Goal: Task Accomplishment & Management: Manage account settings

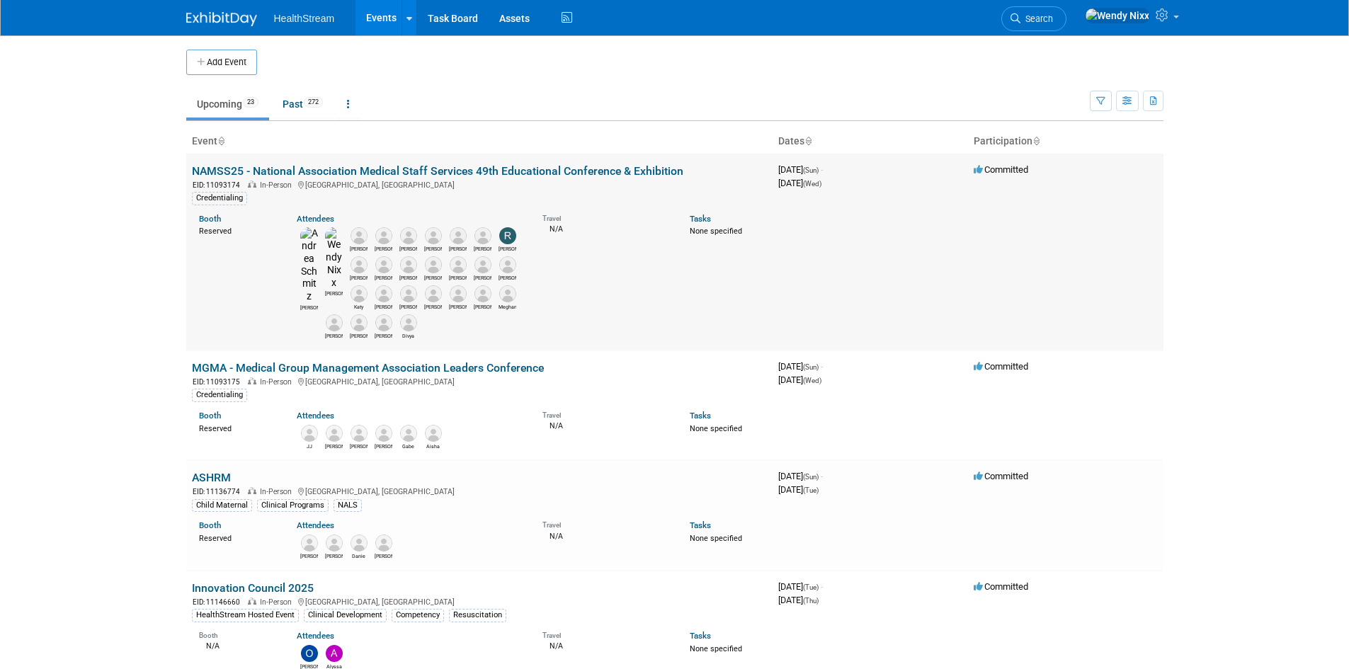
click at [311, 170] on link "NAMSS25 - National Association Medical Staff Services 49th Educational Conferen…" at bounding box center [437, 170] width 491 height 13
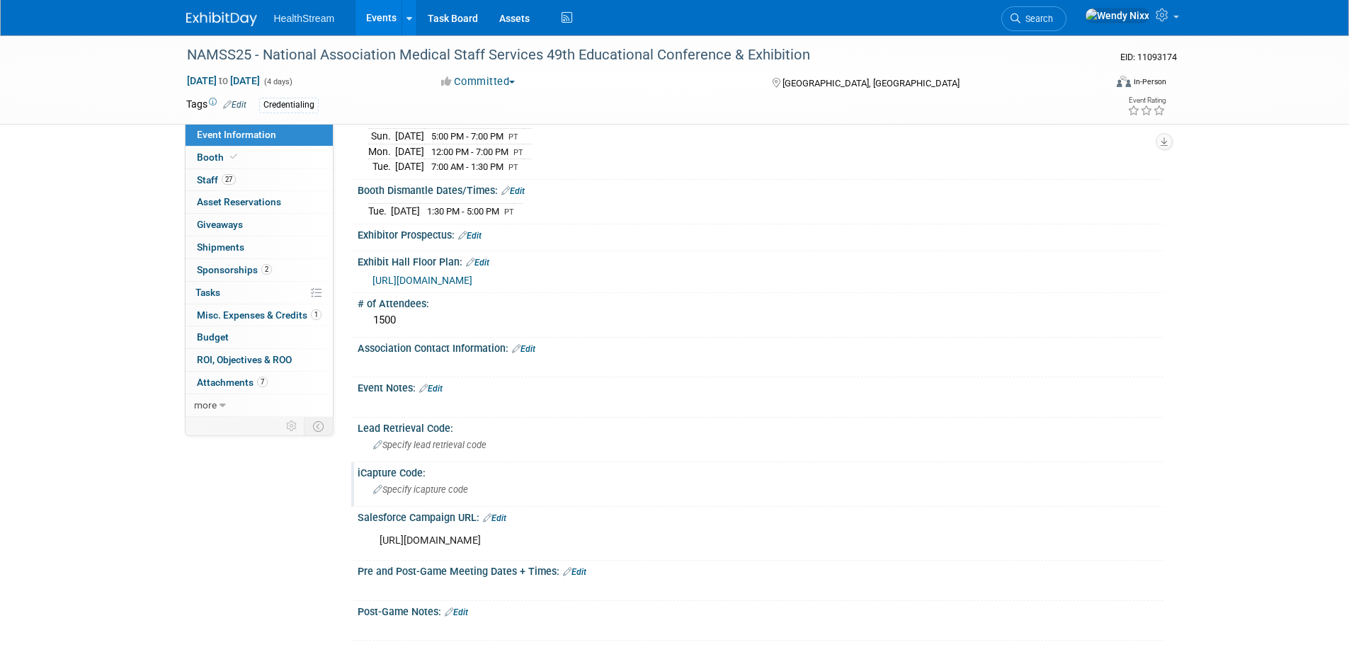
scroll to position [414, 0]
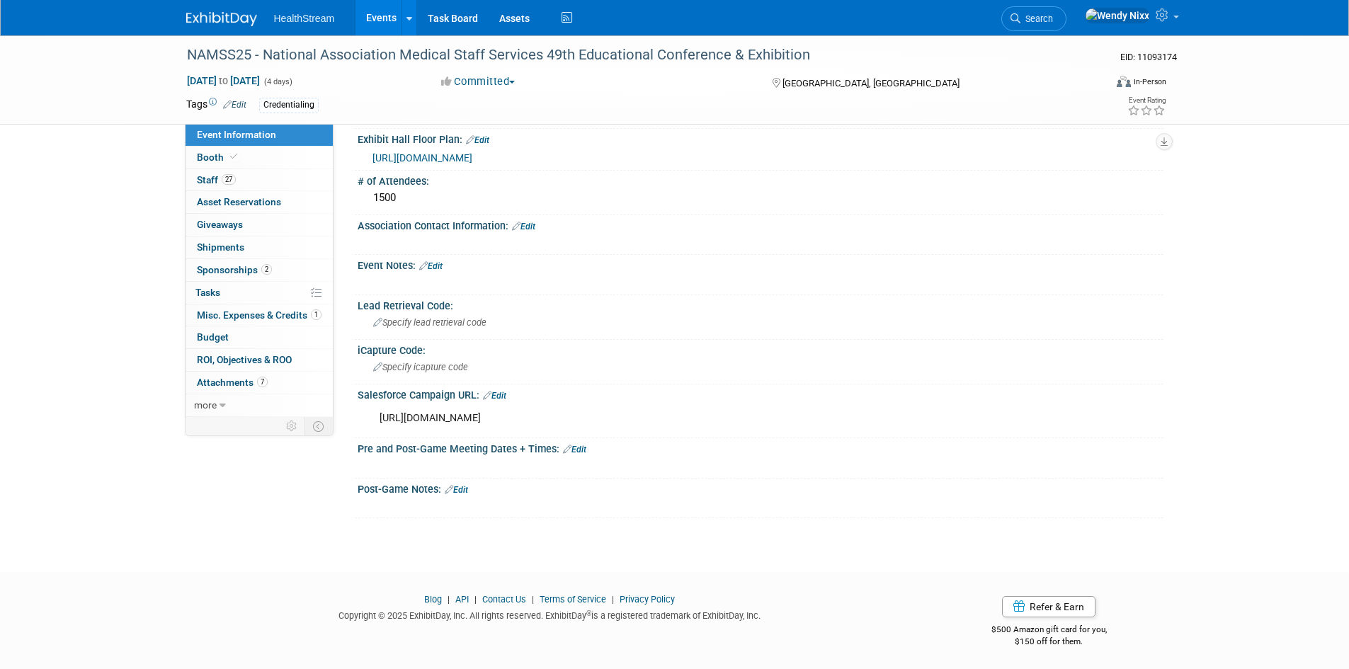
click at [468, 487] on link "Edit" at bounding box center [456, 490] width 23 height 10
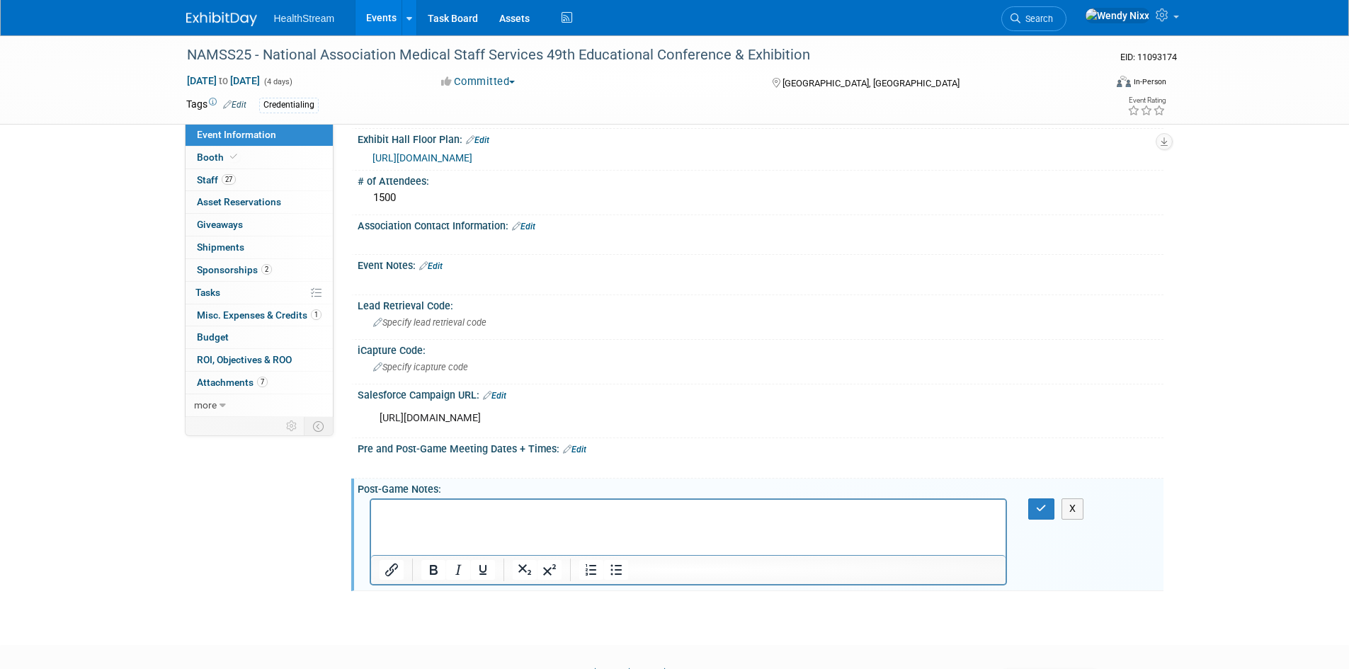
scroll to position [0, 0]
click at [583, 445] on link "Edit" at bounding box center [574, 450] width 23 height 10
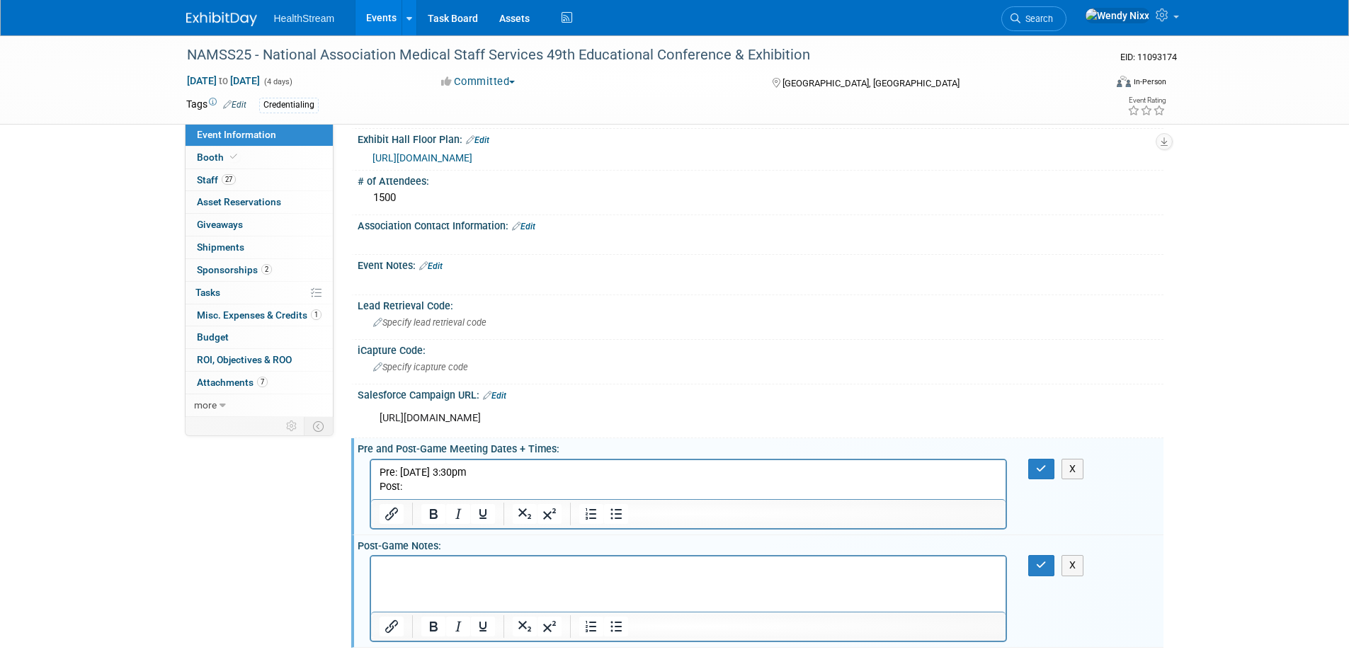
click at [415, 482] on p "Post:" at bounding box center [688, 486] width 619 height 14
click at [1041, 464] on icon "button" at bounding box center [1041, 469] width 11 height 10
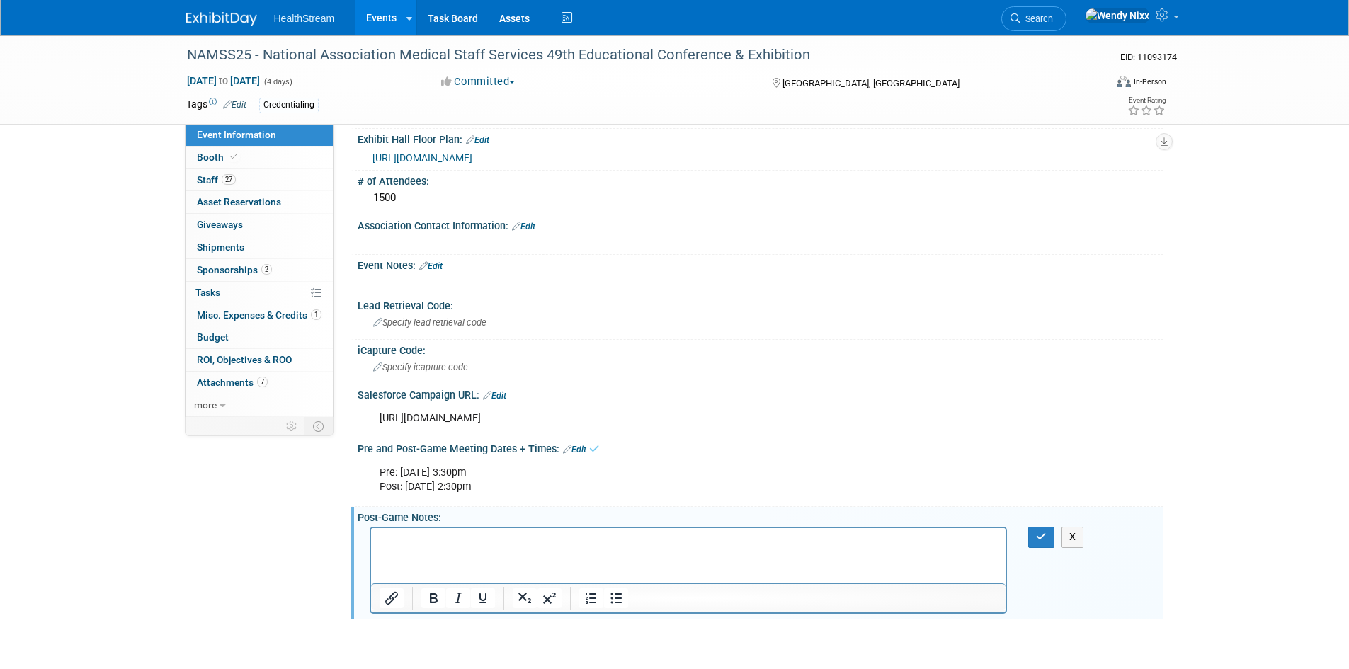
click at [382, 21] on link "Events" at bounding box center [381, 17] width 52 height 35
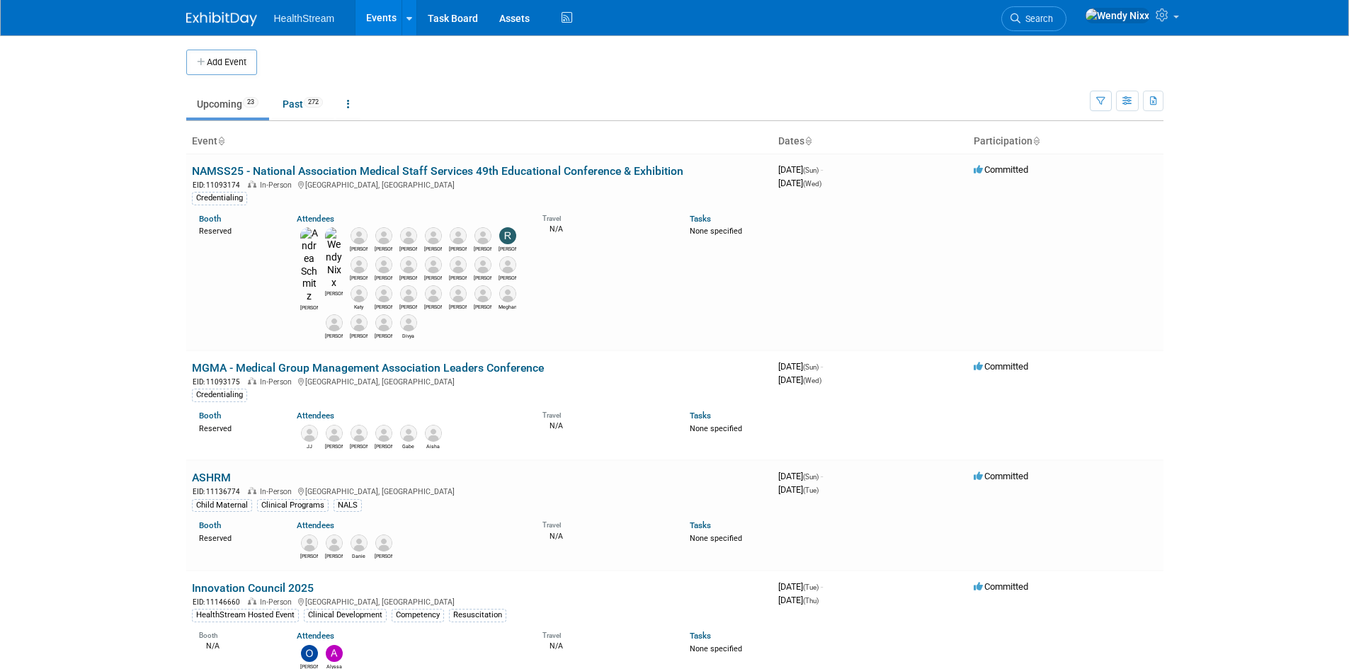
click at [274, 361] on link "MGMA - Medical Group Management Association Leaders Conference" at bounding box center [368, 367] width 352 height 13
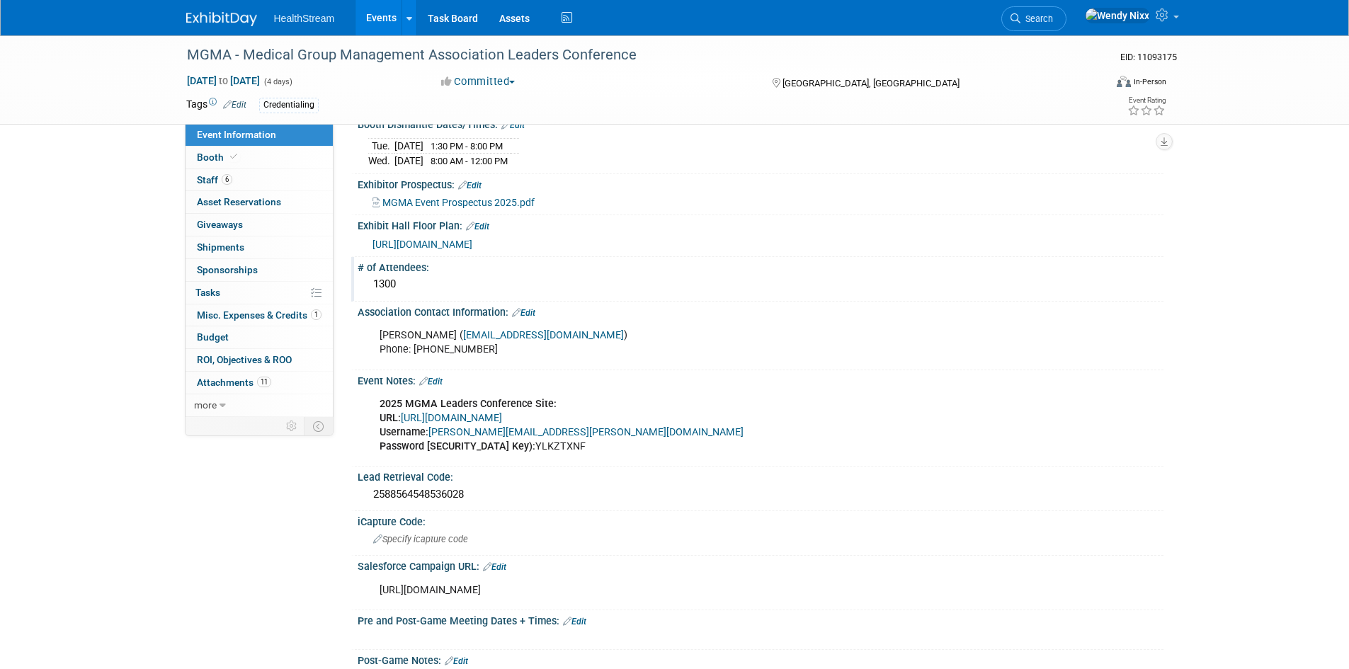
scroll to position [496, 0]
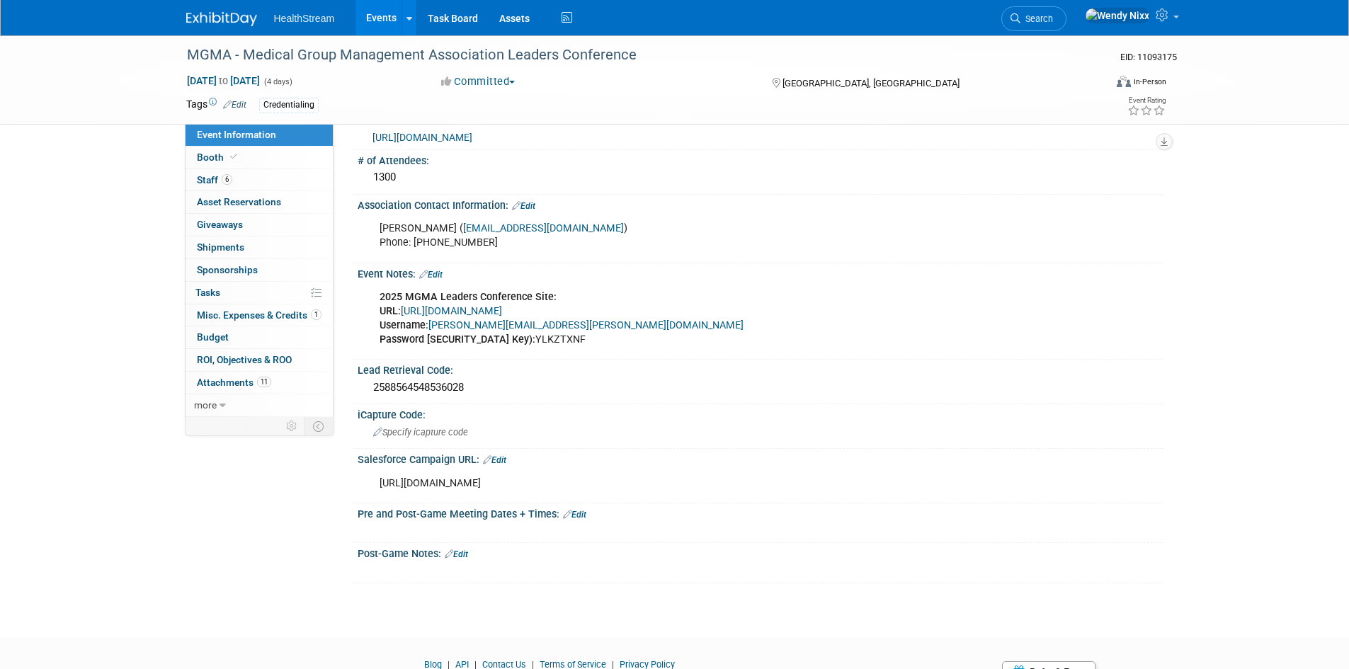
click at [578, 510] on link "Edit" at bounding box center [574, 515] width 23 height 10
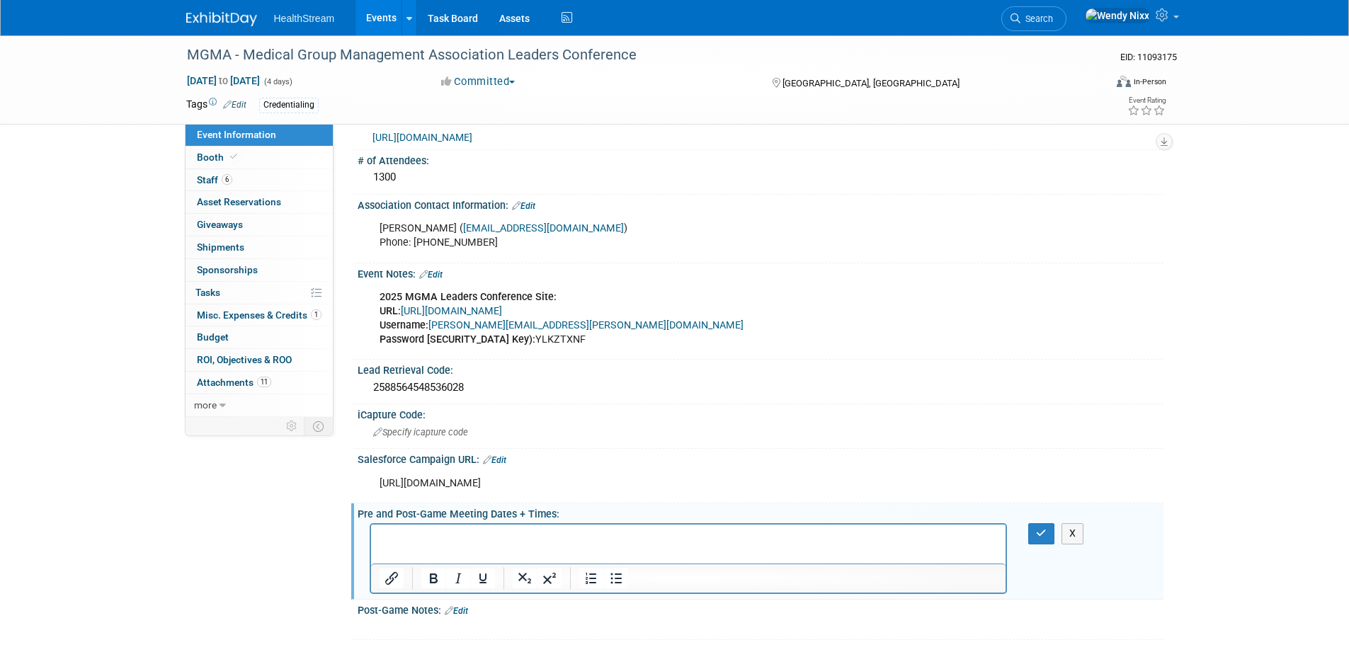
scroll to position [0, 0]
click at [404, 531] on p "Rich Text Area. Press ALT-0 for help." at bounding box center [688, 537] width 619 height 14
click at [412, 535] on p "Pre:" at bounding box center [688, 537] width 619 height 14
click at [427, 550] on p "Post:" at bounding box center [688, 551] width 619 height 14
click at [447, 551] on p "Post: 10/6/25 ! 1pm" at bounding box center [688, 551] width 619 height 14
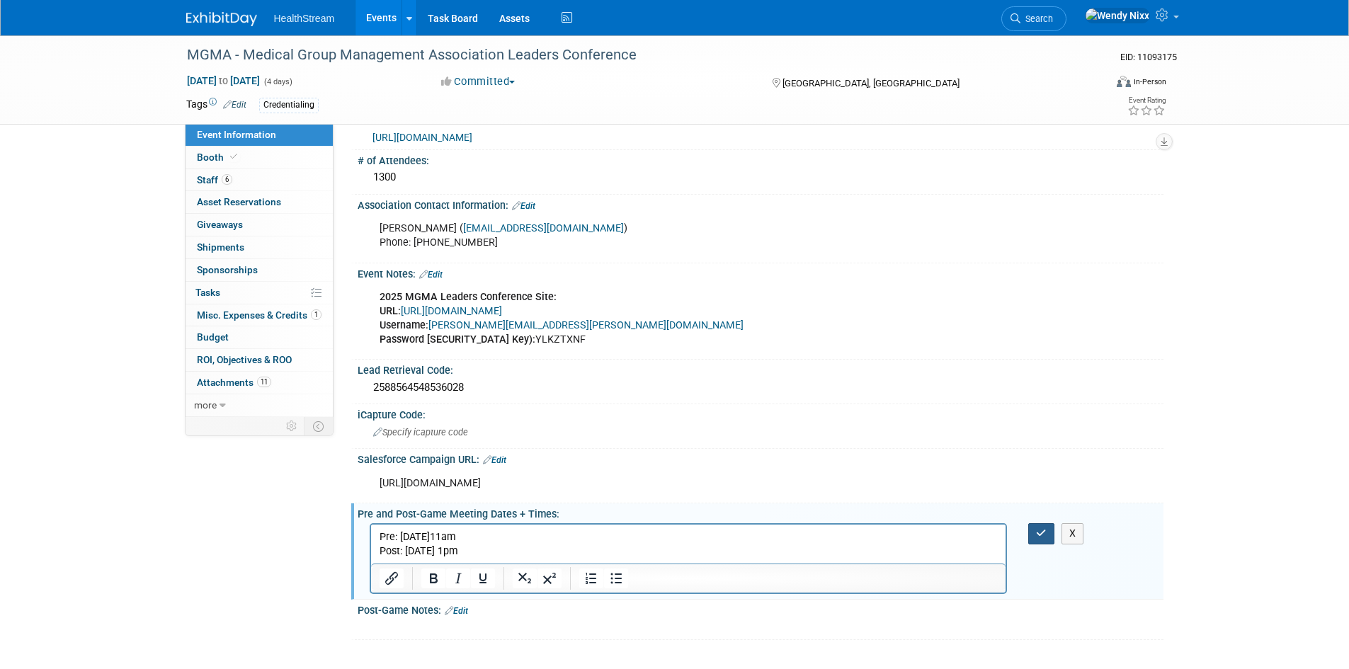
click at [1041, 532] on icon "button" at bounding box center [1041, 533] width 11 height 10
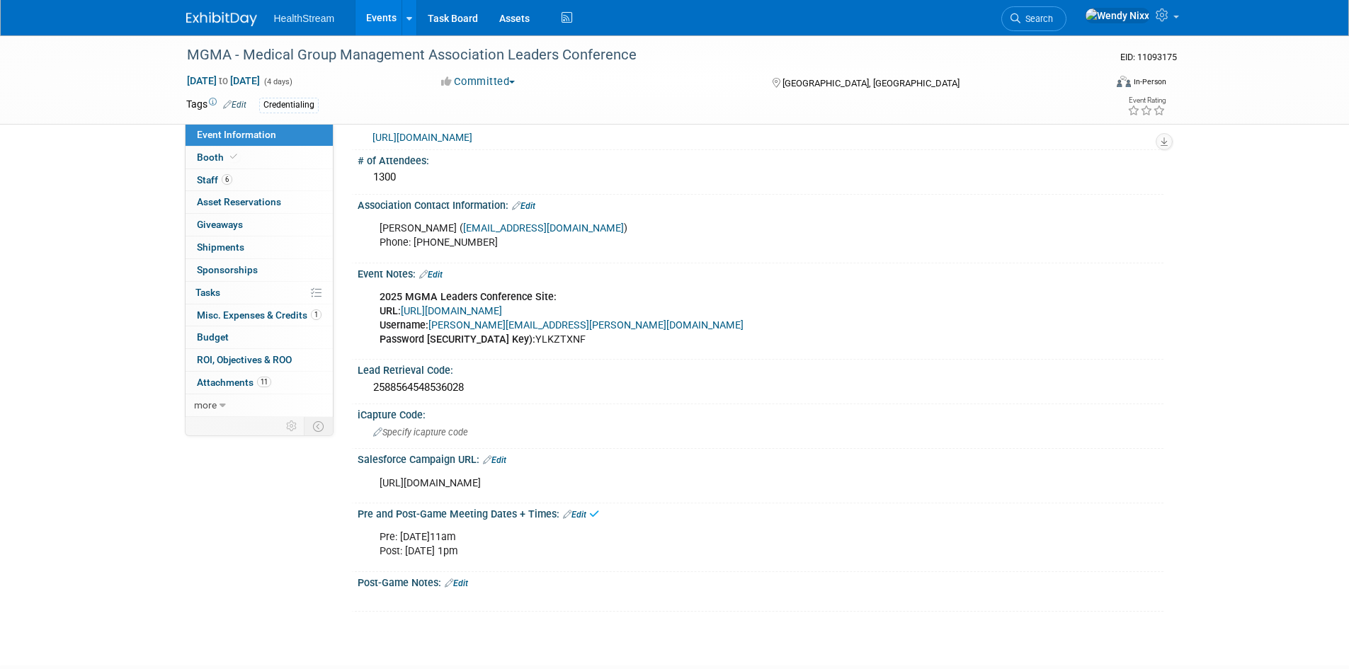
click at [376, 16] on link "Events" at bounding box center [381, 17] width 52 height 35
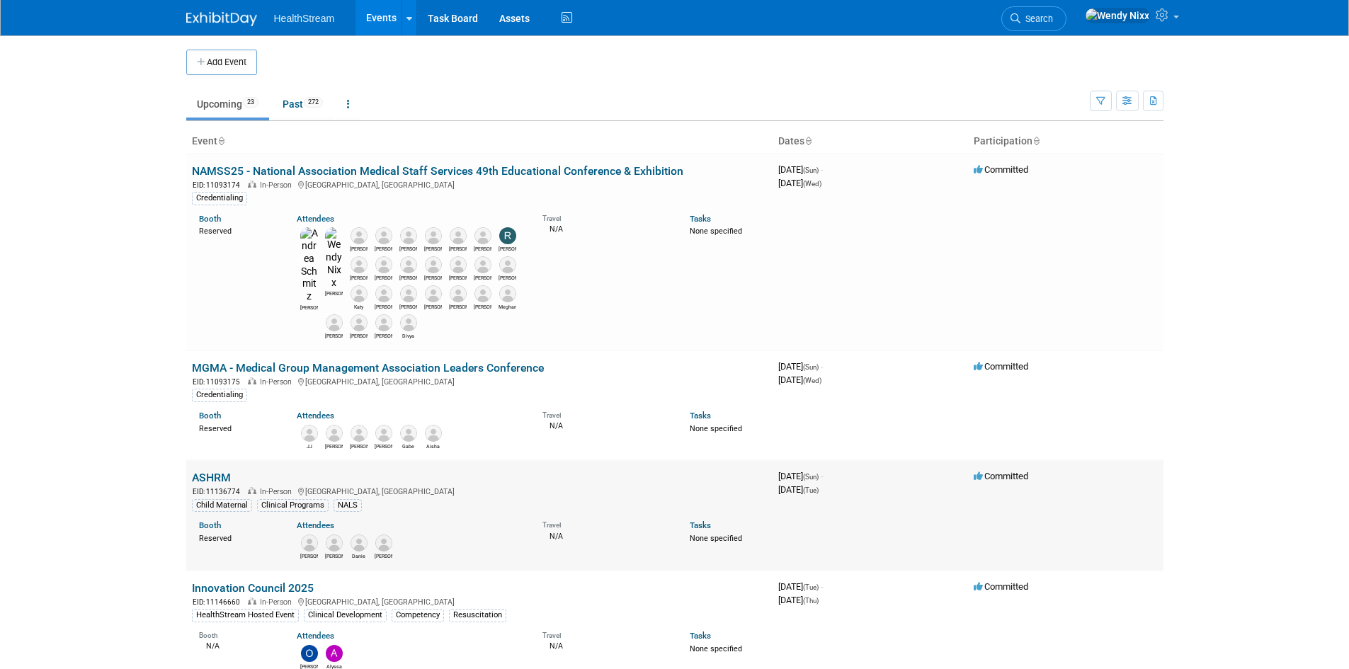
click at [210, 471] on link "ASHRM" at bounding box center [211, 477] width 39 height 13
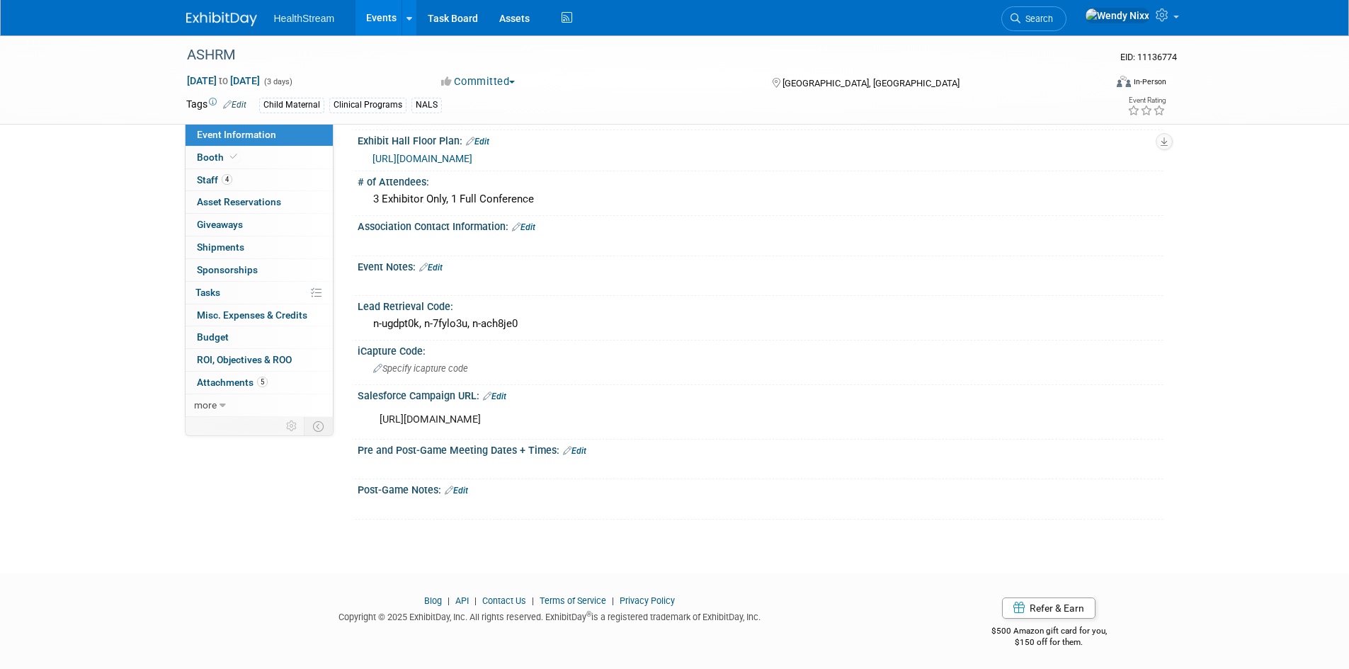
scroll to position [445, 0]
click at [577, 445] on link "Edit" at bounding box center [574, 450] width 23 height 10
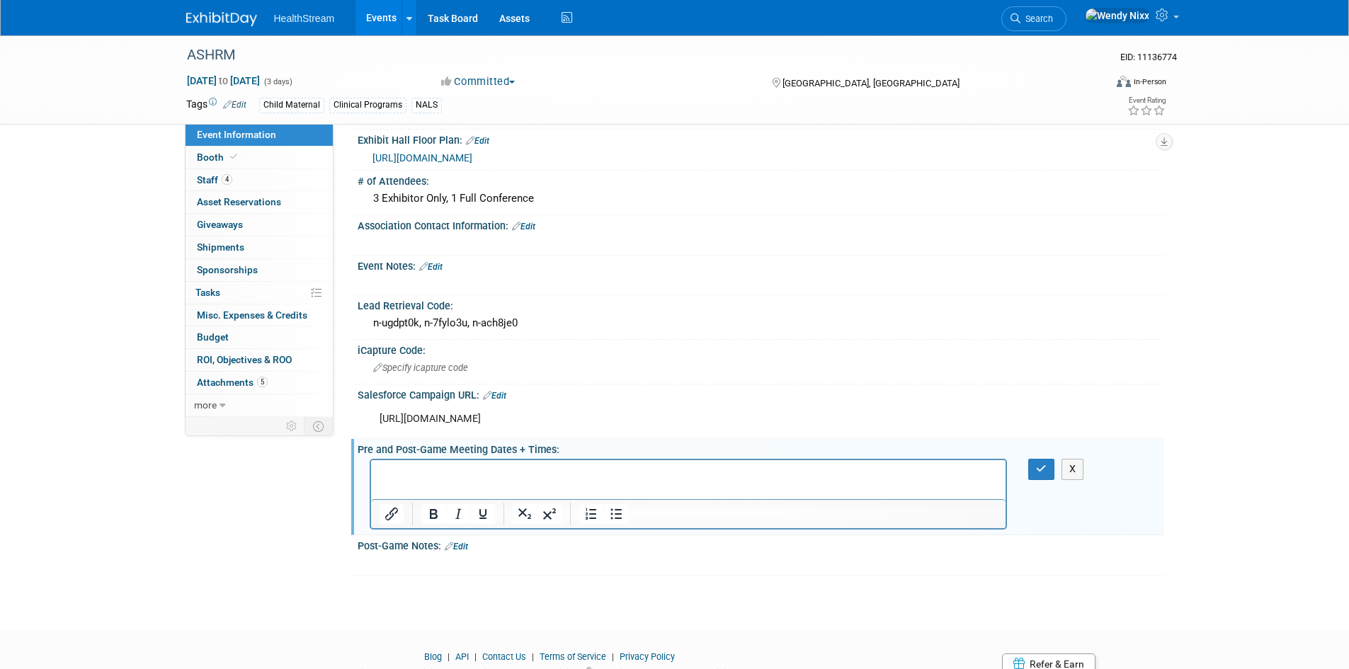
scroll to position [0, 0]
click at [391, 464] on html at bounding box center [687, 470] width 635 height 20
click at [421, 486] on p "Psot:" at bounding box center [688, 487] width 619 height 14
click at [1038, 464] on icon "button" at bounding box center [1041, 469] width 11 height 10
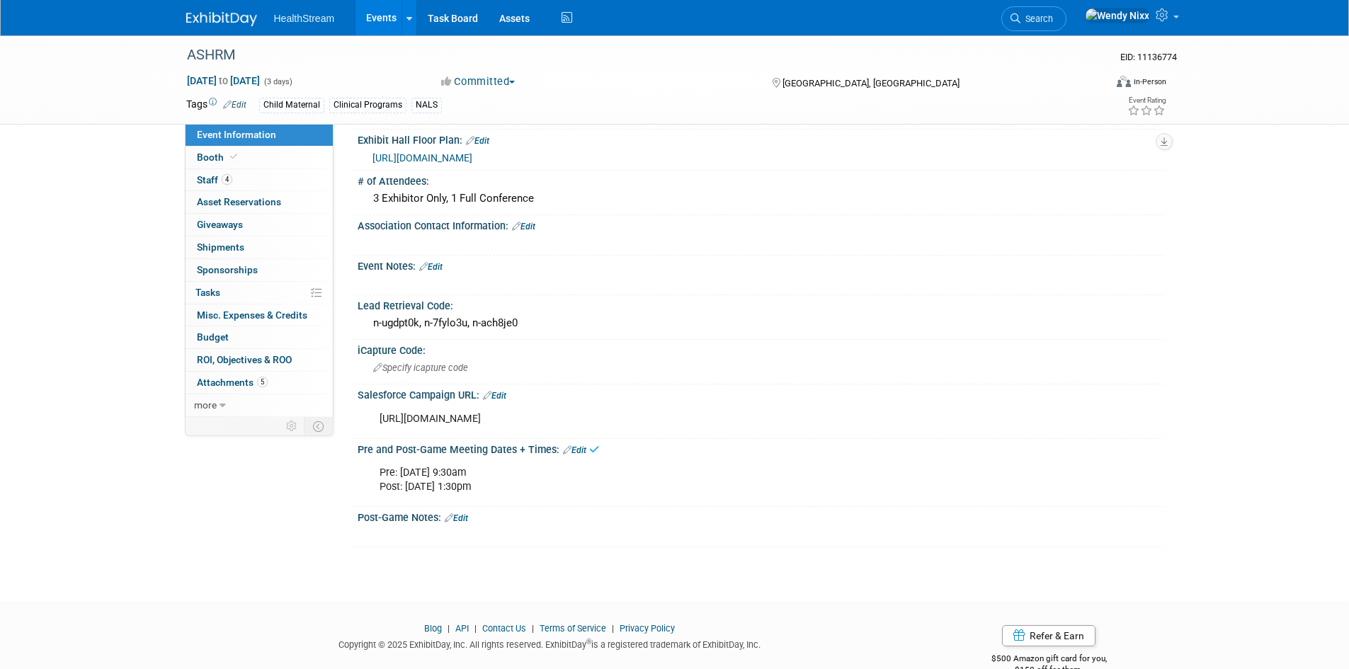
click at [375, 11] on link "Events" at bounding box center [381, 17] width 52 height 35
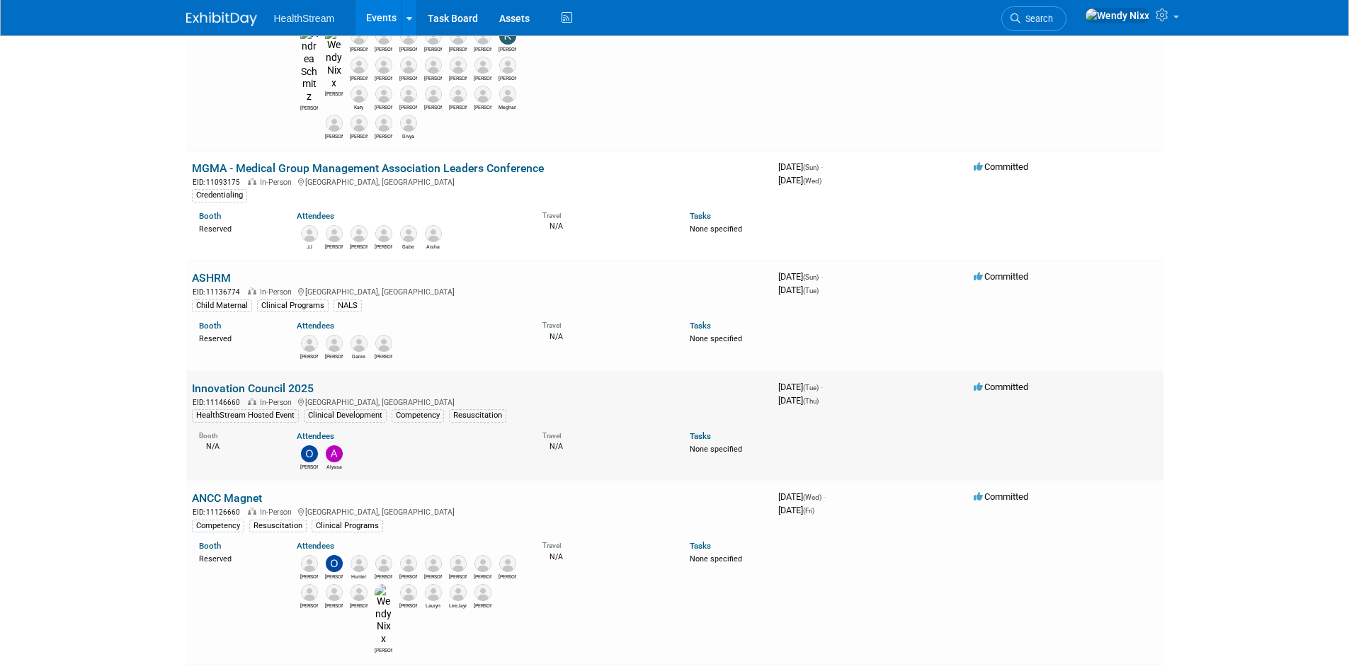
scroll to position [283, 0]
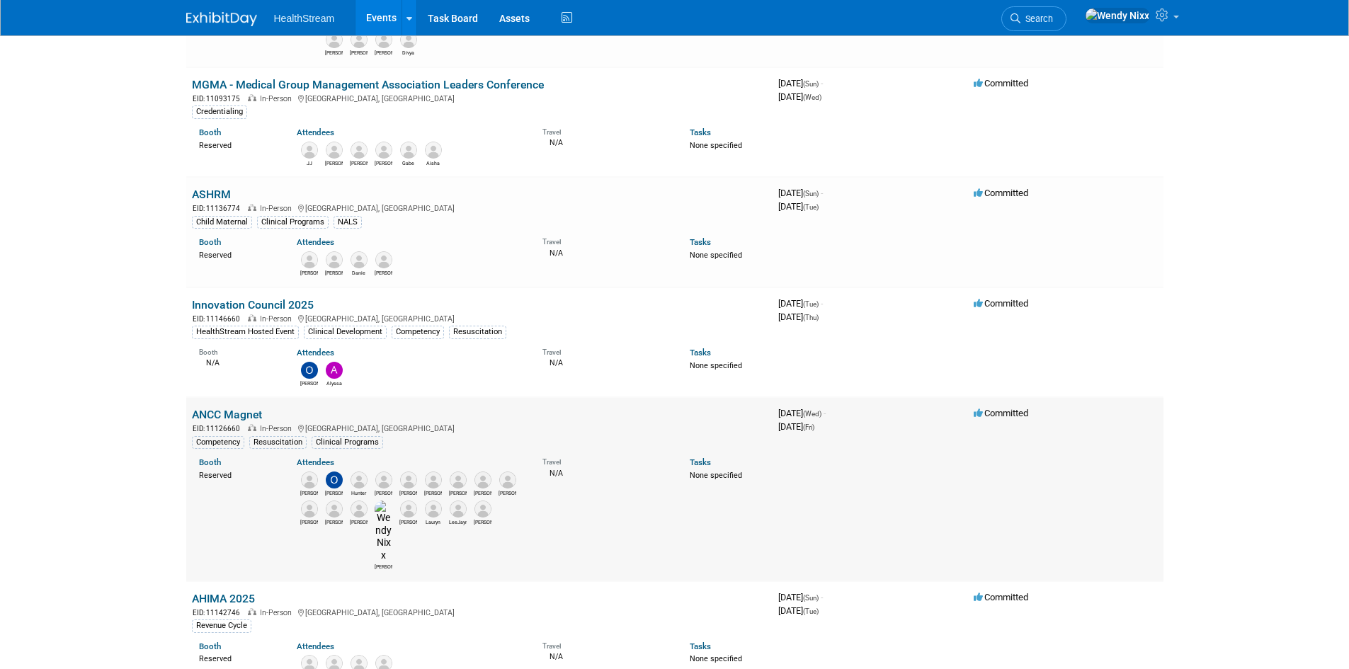
click at [225, 408] on link "ANCC Magnet" at bounding box center [227, 414] width 70 height 13
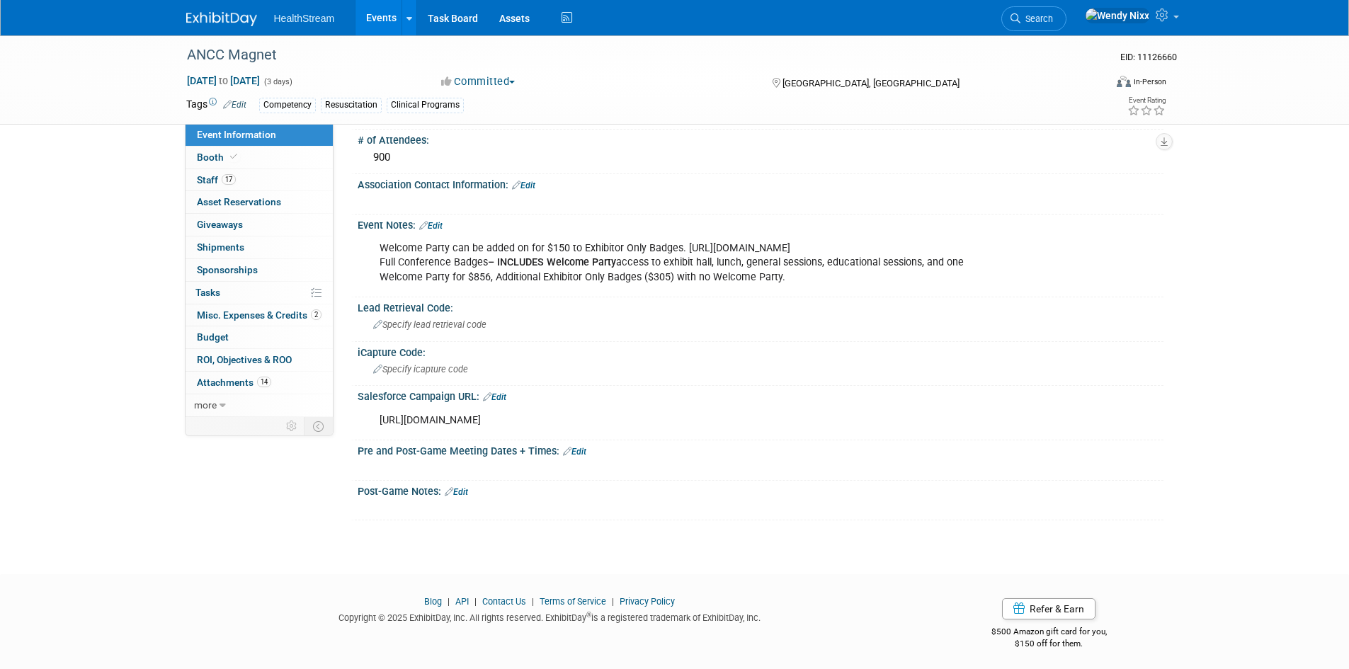
scroll to position [502, 0]
click link "Events"
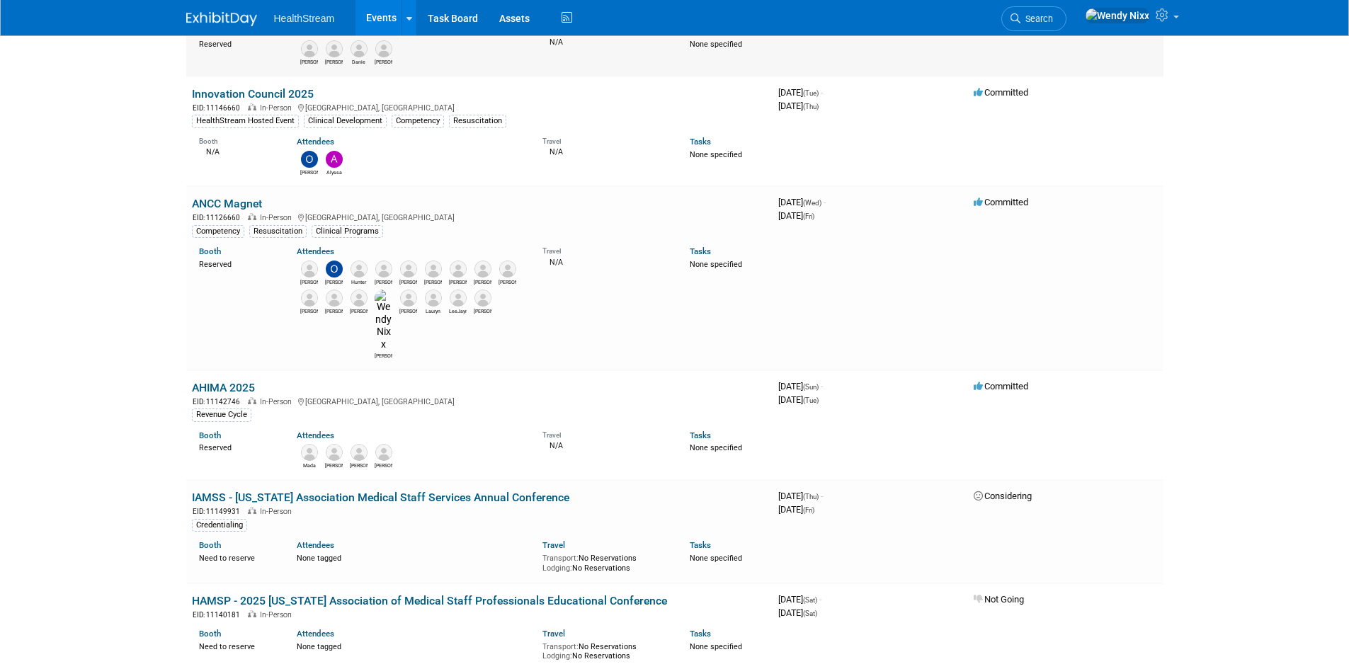
scroll to position [496, 0]
click at [239, 379] on link "AHIMA 2025" at bounding box center [223, 385] width 63 height 13
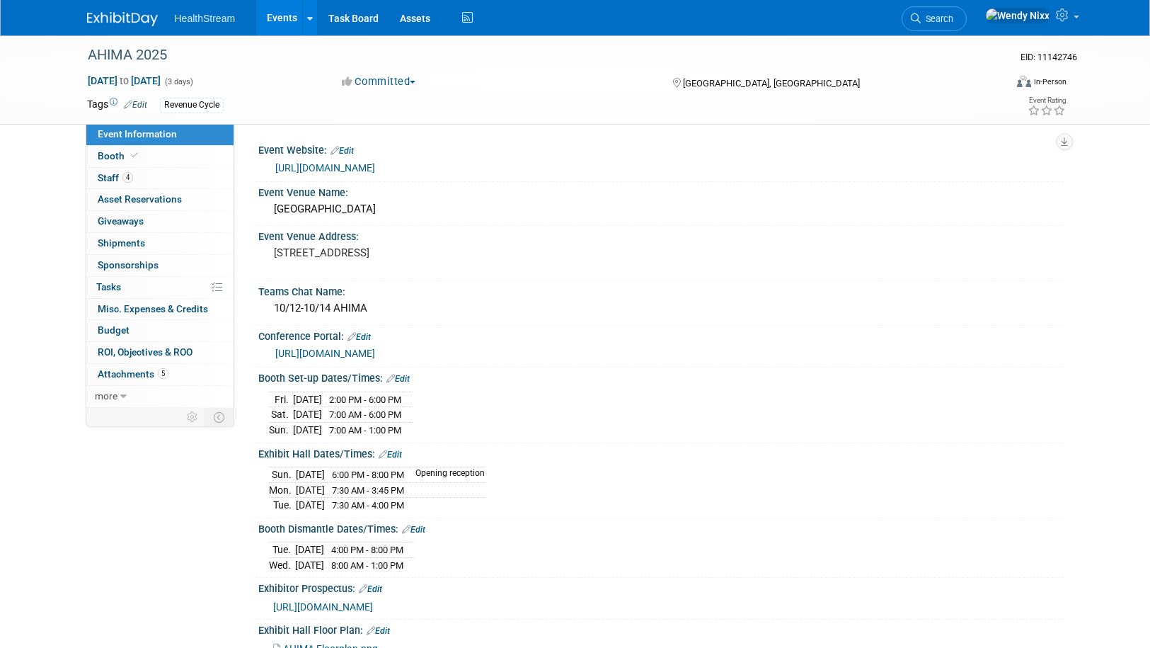
click at [285, 11] on link "Events" at bounding box center [282, 17] width 52 height 35
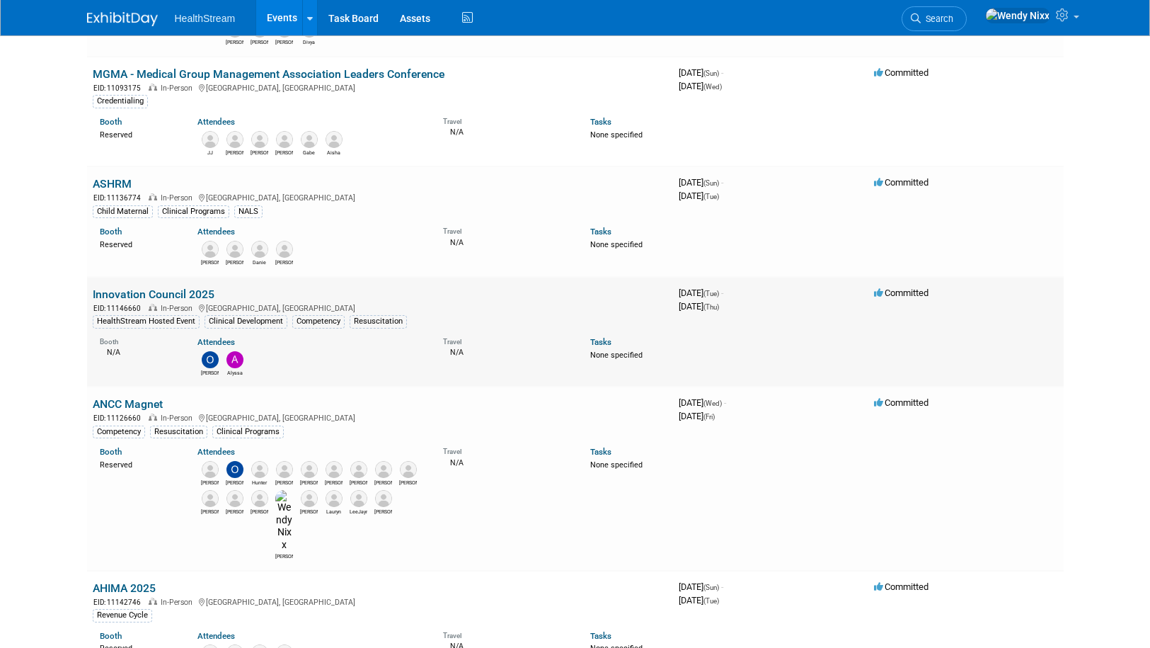
scroll to position [354, 0]
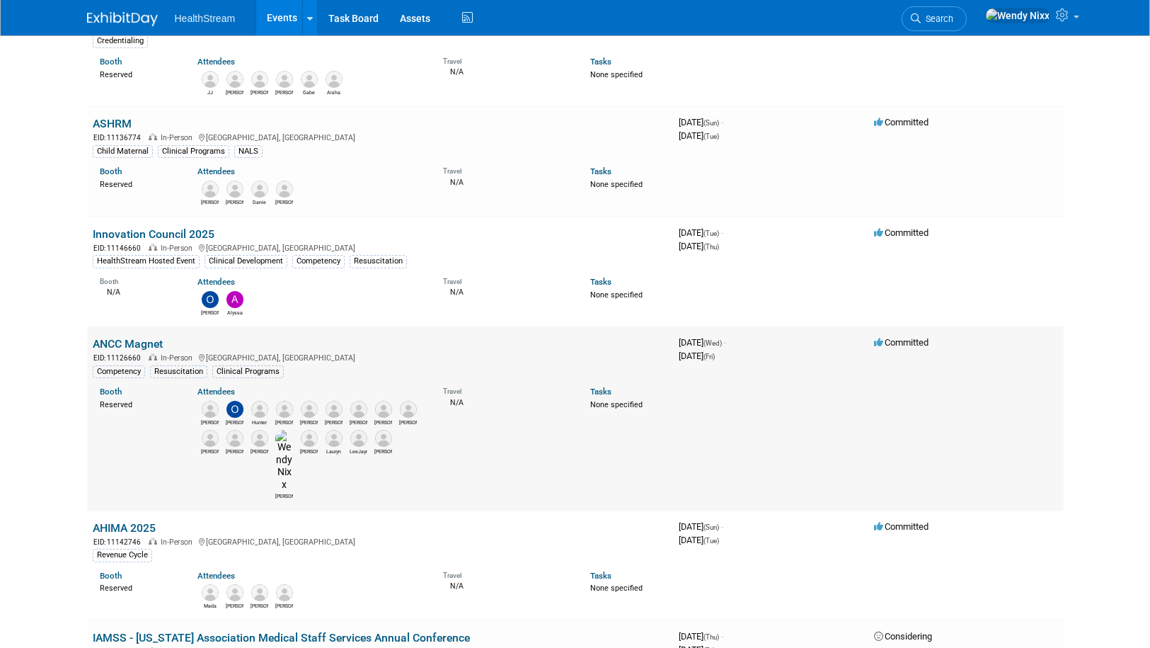
click at [149, 337] on link "ANCC Magnet" at bounding box center [128, 343] width 70 height 13
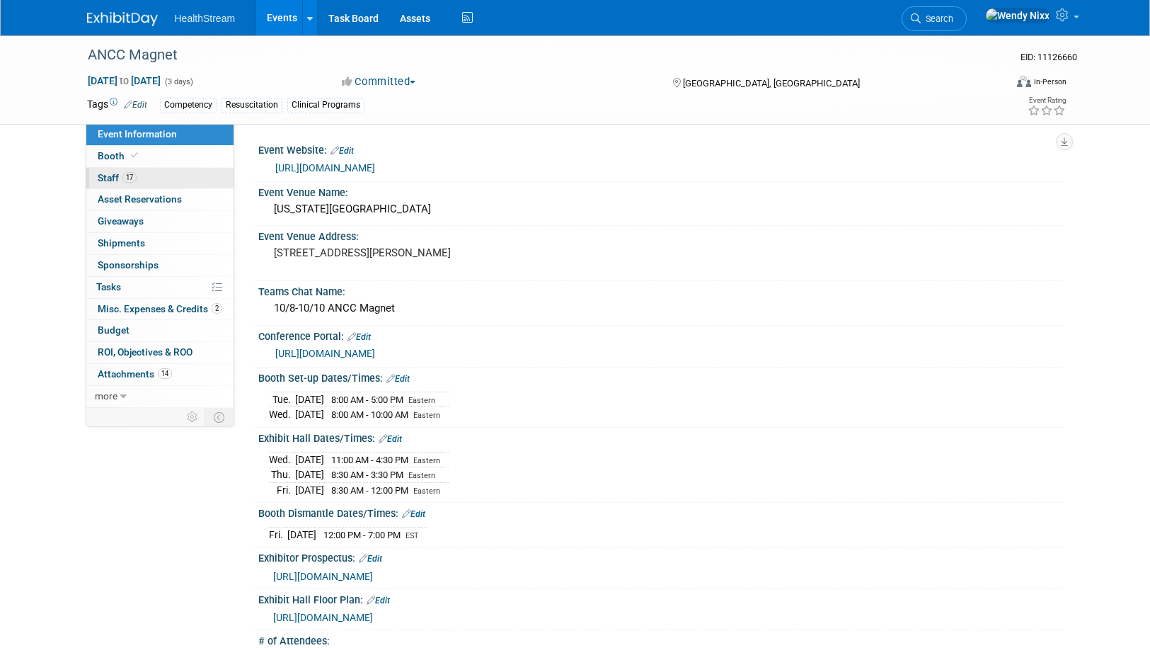
click at [115, 180] on span "Staff 17" at bounding box center [117, 177] width 39 height 11
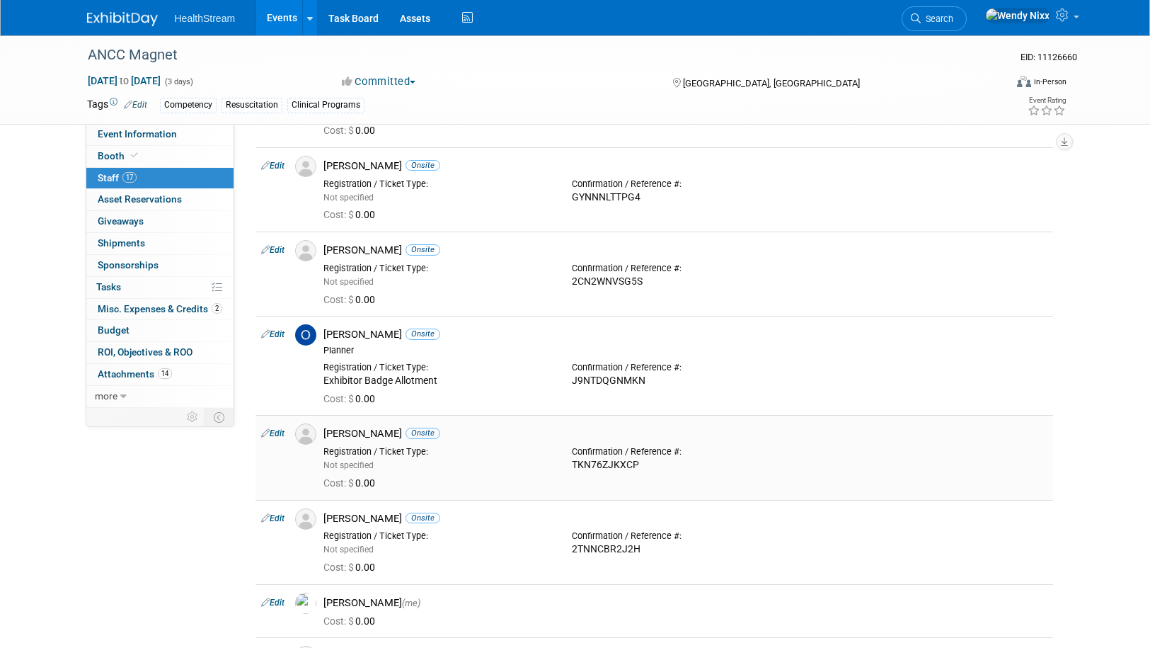
scroll to position [864, 0]
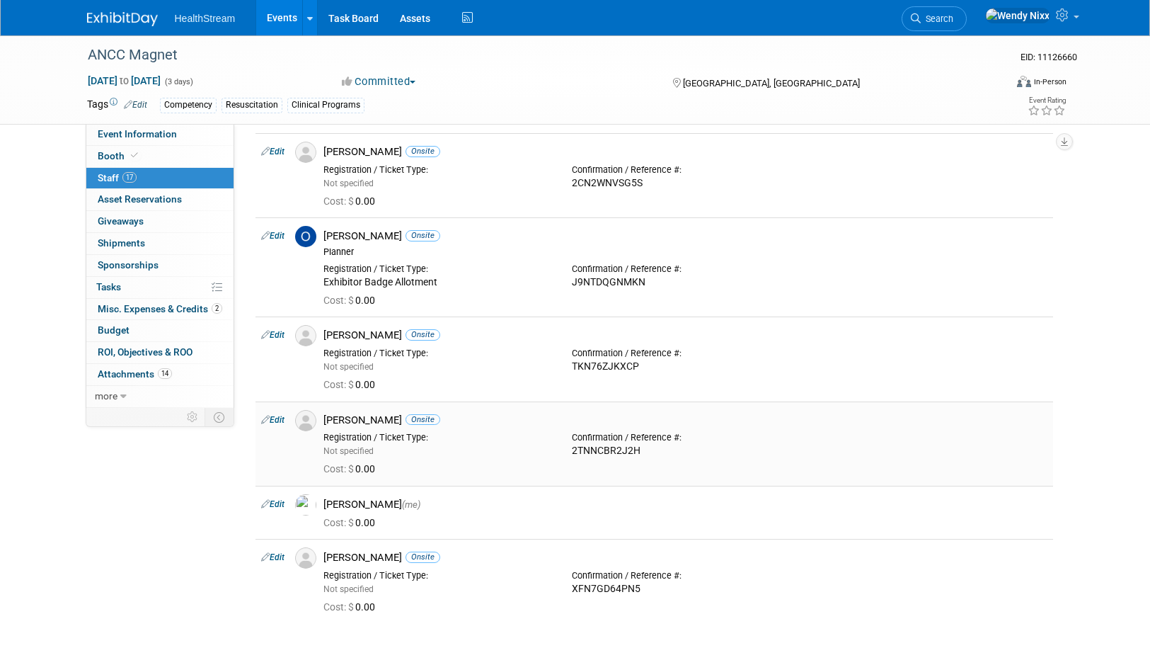
scroll to position [1006, 0]
click at [158, 130] on span "Event Information" at bounding box center [137, 133] width 79 height 11
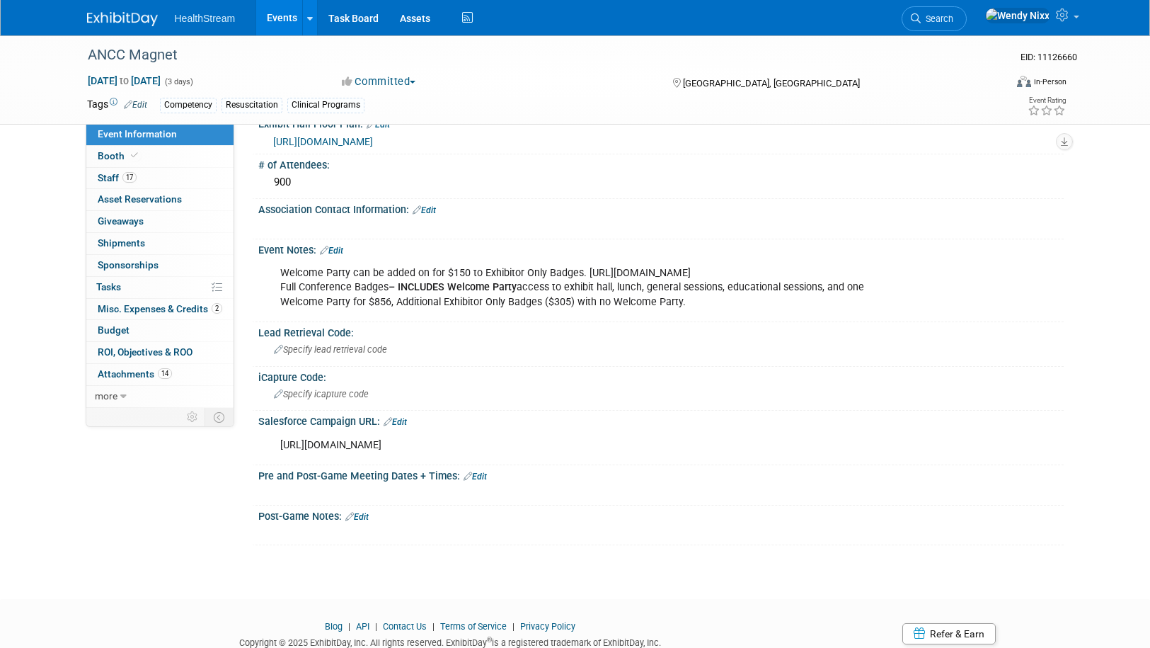
scroll to position [523, 0]
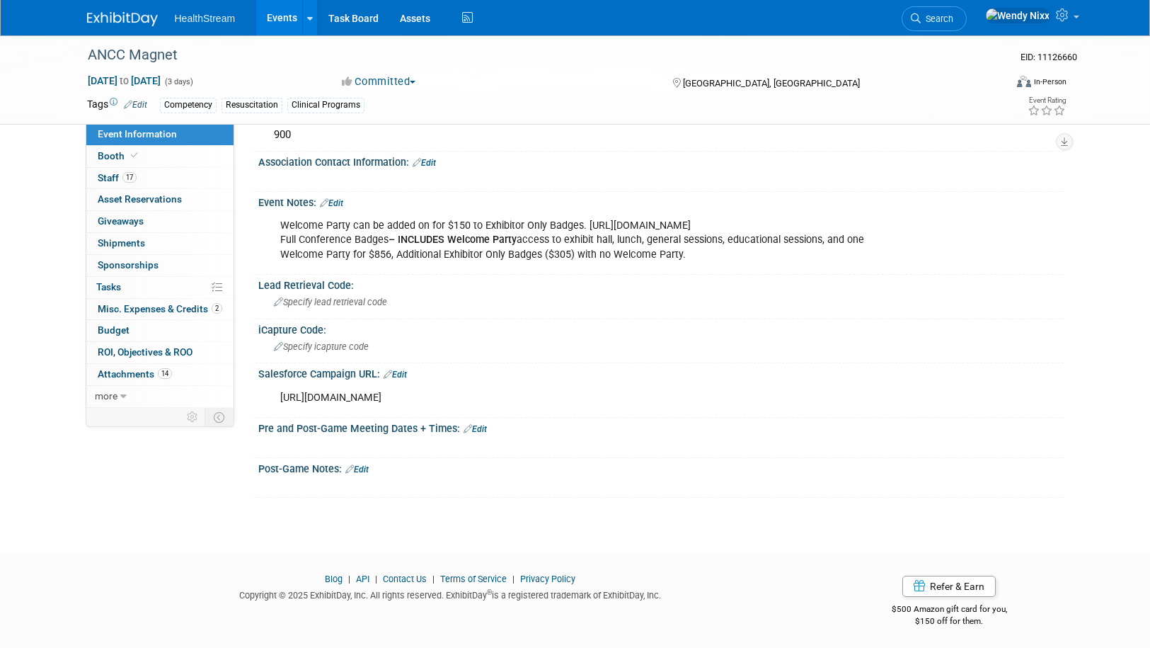
click at [481, 427] on link "Edit" at bounding box center [475, 429] width 23 height 10
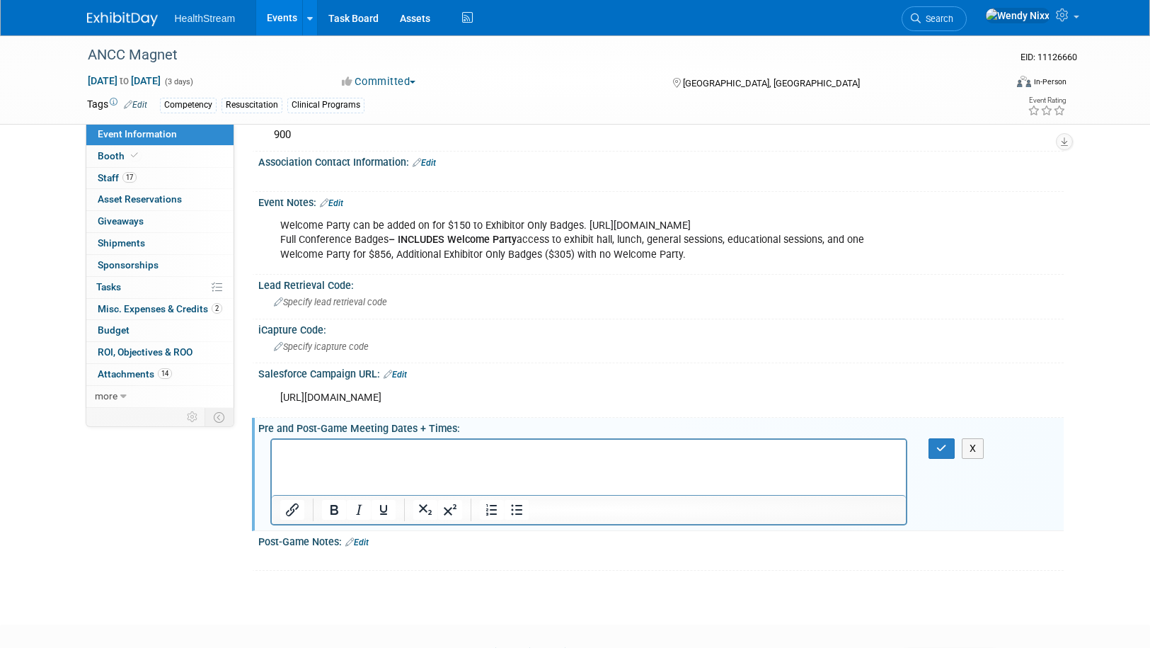
scroll to position [0, 0]
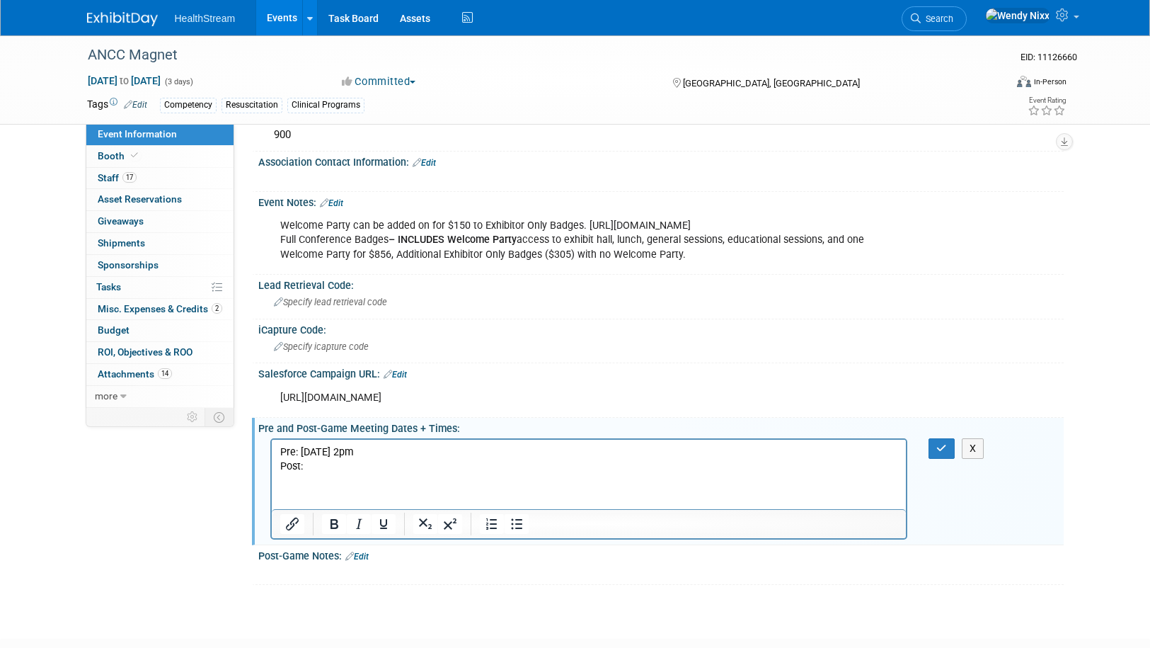
click at [1008, 192] on div "Event Notes: Edit" at bounding box center [661, 201] width 806 height 18
click at [939, 446] on icon "button" at bounding box center [942, 448] width 11 height 10
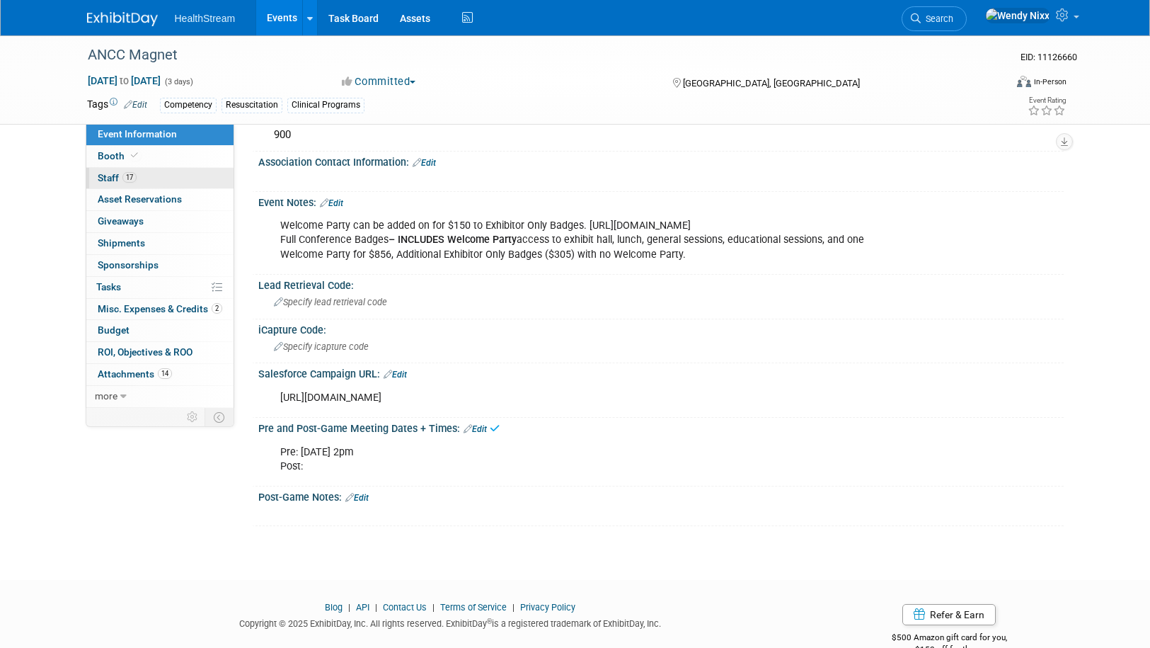
click at [108, 176] on span "Staff 17" at bounding box center [117, 177] width 39 height 11
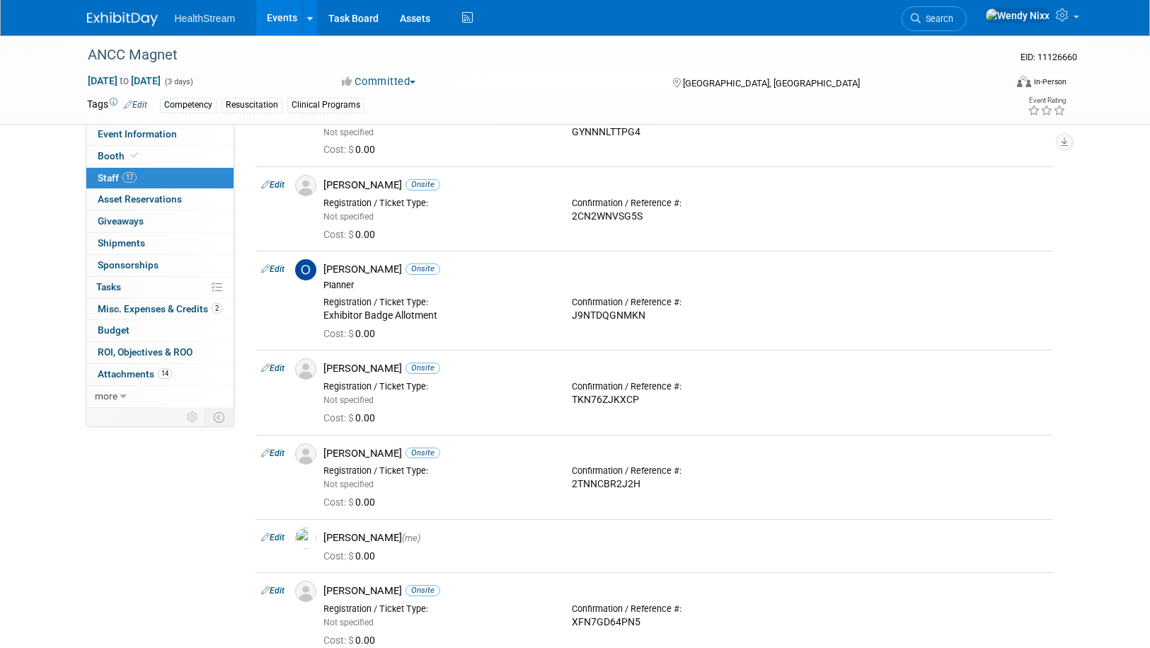
scroll to position [991, 0]
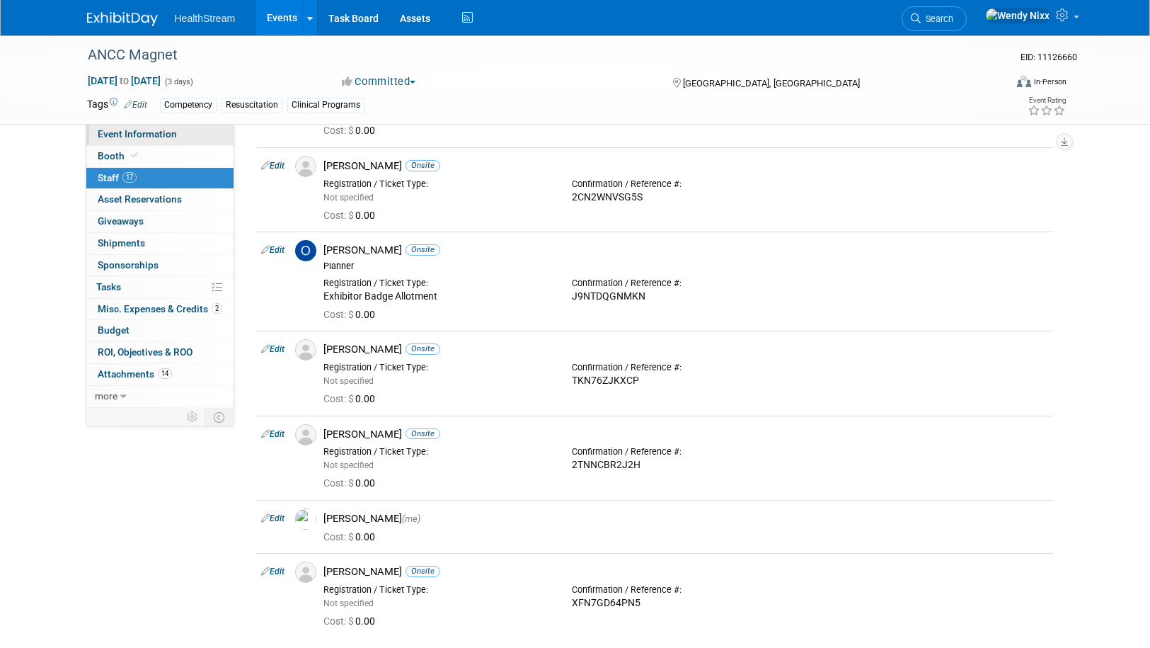
click at [138, 133] on span "Event Information" at bounding box center [137, 133] width 79 height 11
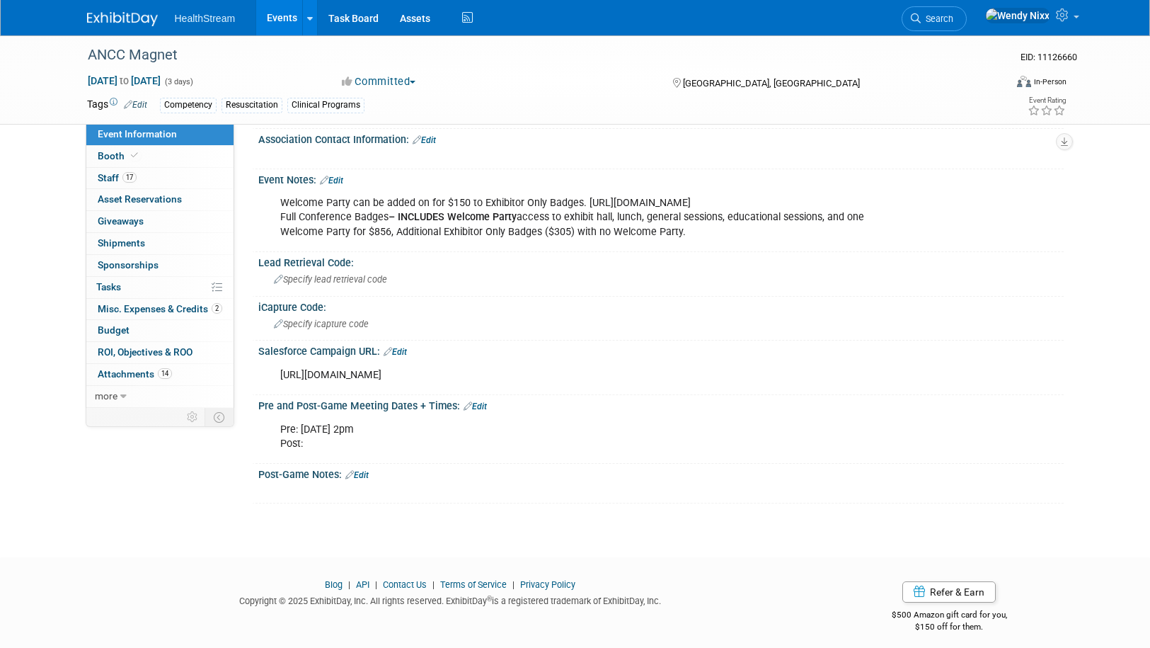
scroll to position [551, 0]
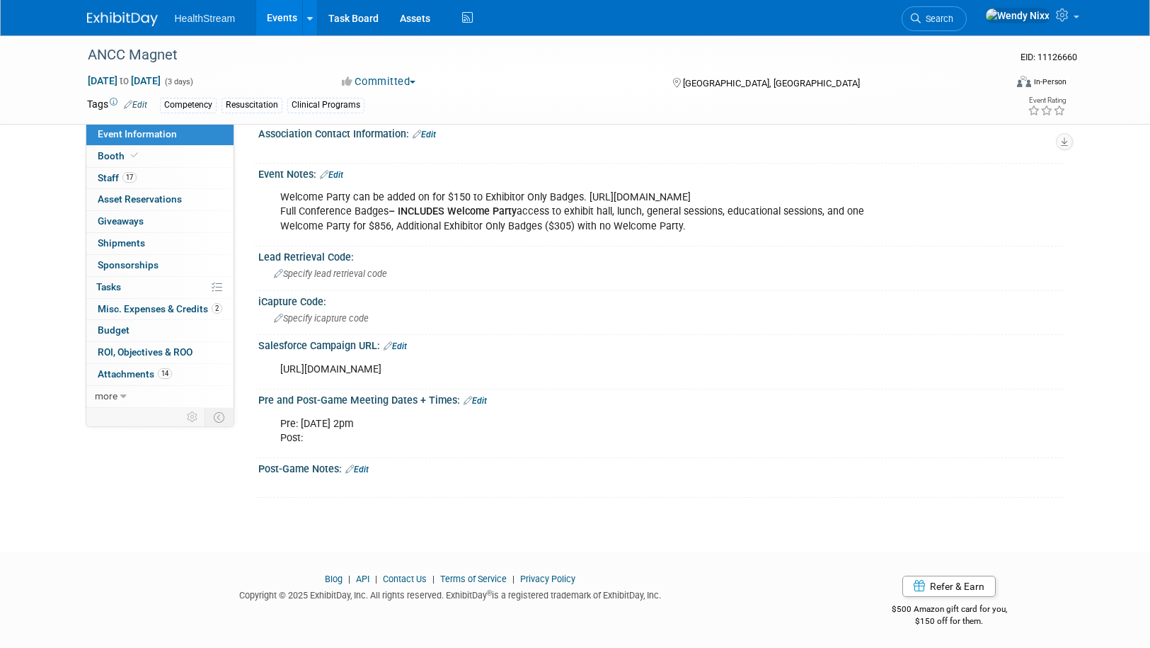
click at [480, 430] on div "Pre: 10/2/25 @ 2pm Post:" at bounding box center [589, 431] width 638 height 42
click at [639, 420] on div "Pre: 10/2/25 @ 2pm Post:" at bounding box center [589, 431] width 638 height 42
click at [318, 433] on div "Pre: 10/2/25 @ 2pm Post:" at bounding box center [589, 431] width 638 height 42
click at [1039, 308] on div "Specify icapture code" at bounding box center [661, 318] width 784 height 22
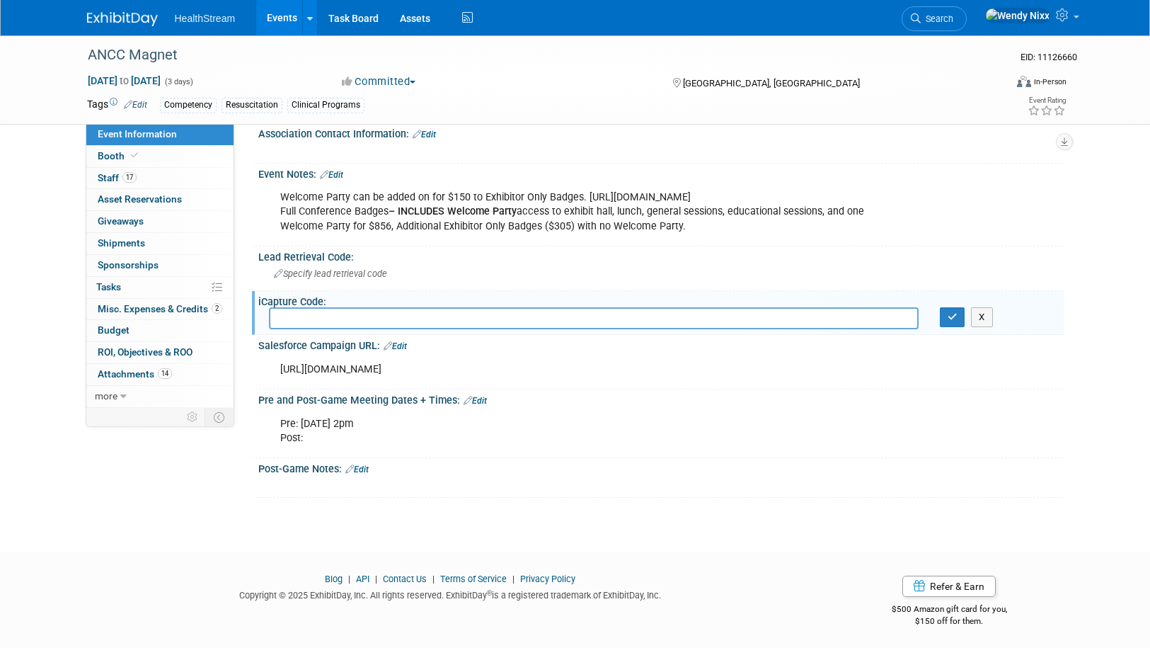
click at [828, 361] on div "https://healthstream.lightning.force.com/lightning/r/Campaign/701dK00000EuI2dQA…" at bounding box center [589, 369] width 638 height 28
click at [761, 423] on div "Pre: 10/2/25 @ 2pm Post:" at bounding box center [589, 431] width 638 height 42
click at [579, 382] on div "https://healthstream.lightning.force.com/lightning/r/Campaign/701dK00000EuI2dQA…" at bounding box center [661, 368] width 806 height 33
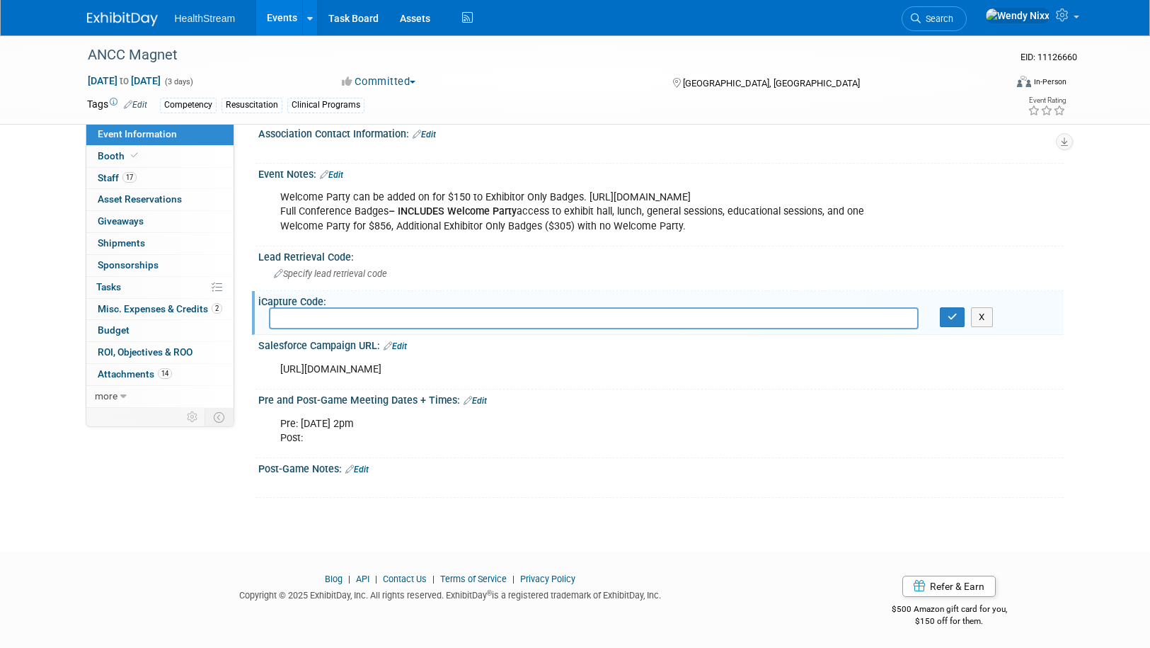
click at [503, 389] on div "Pre and Post-Game Meeting Dates + Times: Edit" at bounding box center [661, 398] width 806 height 18
click at [484, 396] on link "Edit" at bounding box center [475, 401] width 23 height 10
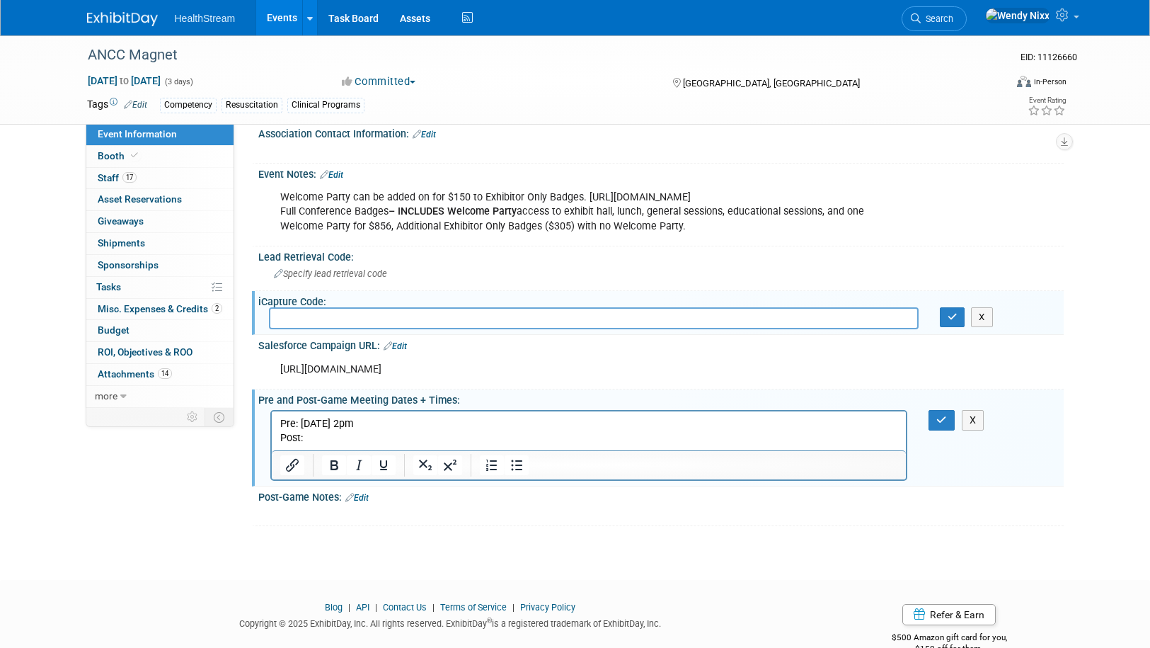
scroll to position [0, 0]
click at [327, 439] on p "Pre: 10/2/25 @ 2pm Post:" at bounding box center [589, 430] width 619 height 28
click at [937, 415] on icon "button" at bounding box center [942, 420] width 11 height 10
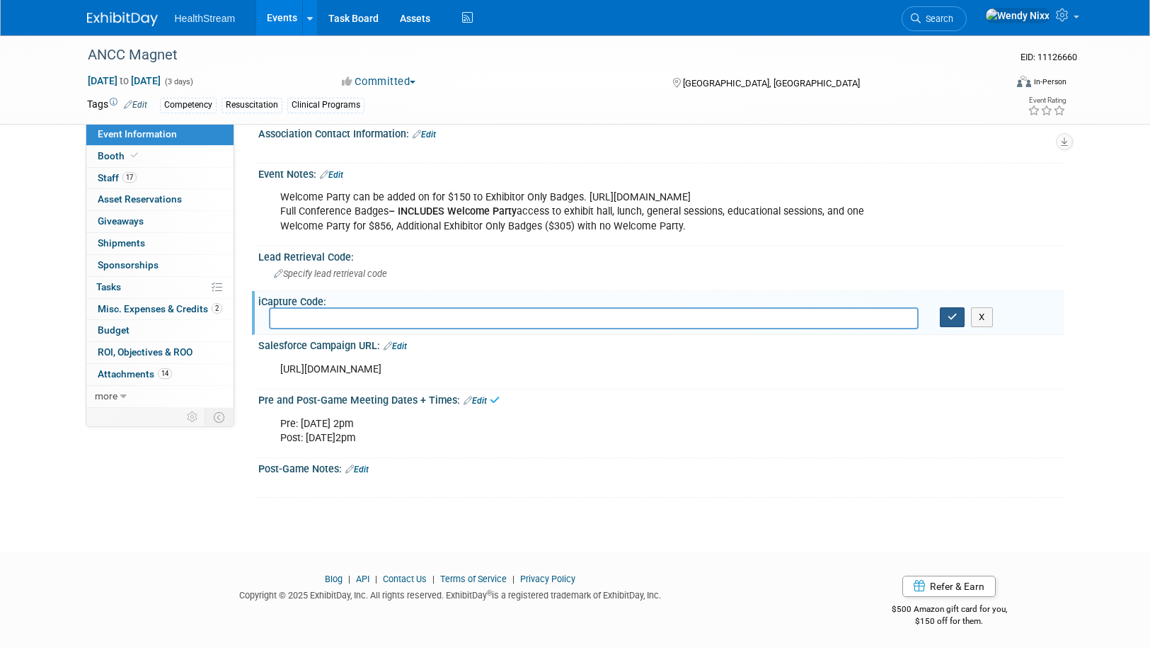
click at [951, 312] on icon "button" at bounding box center [953, 316] width 10 height 9
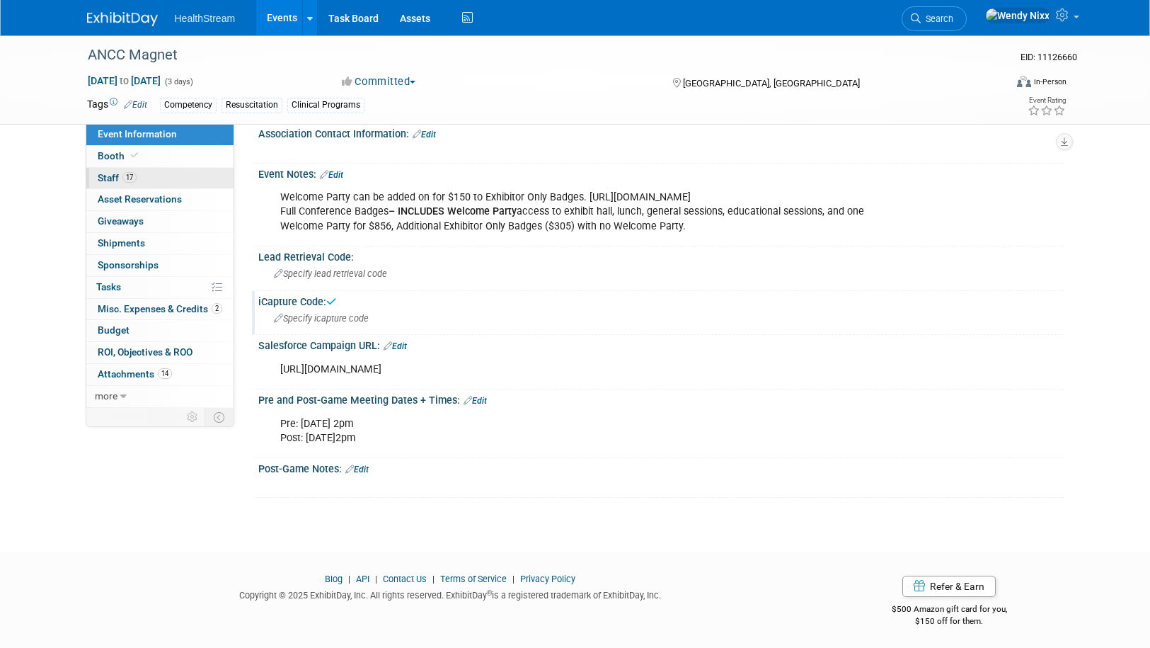
click at [112, 174] on span "Staff 17" at bounding box center [117, 177] width 39 height 11
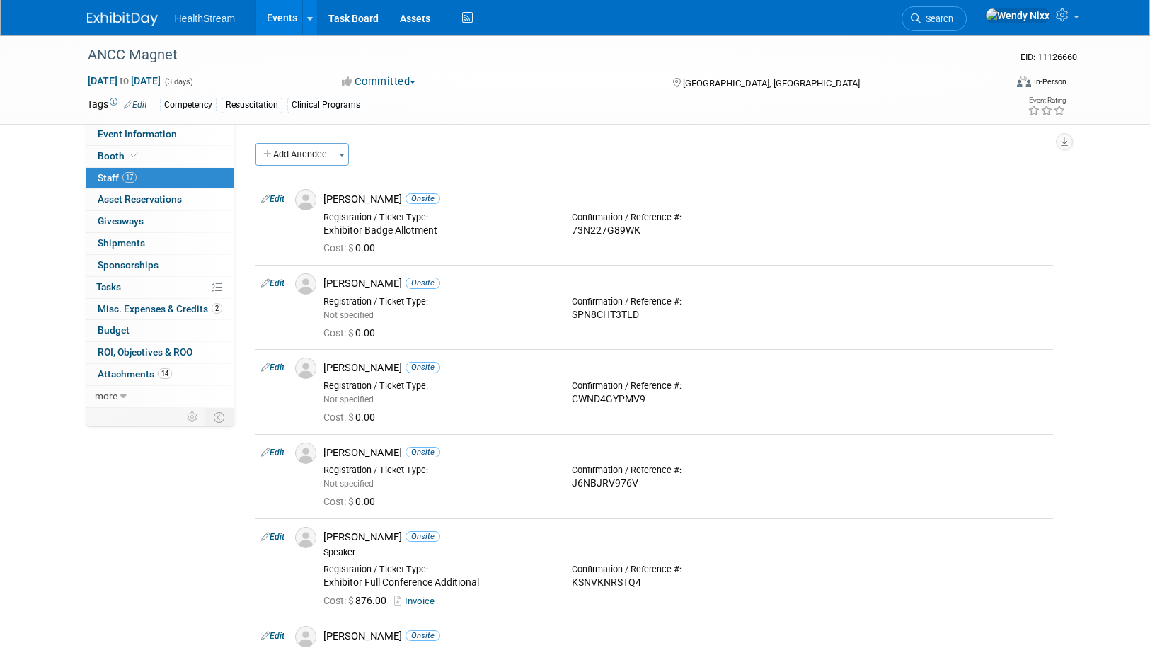
click at [286, 20] on link "Events" at bounding box center [282, 17] width 52 height 35
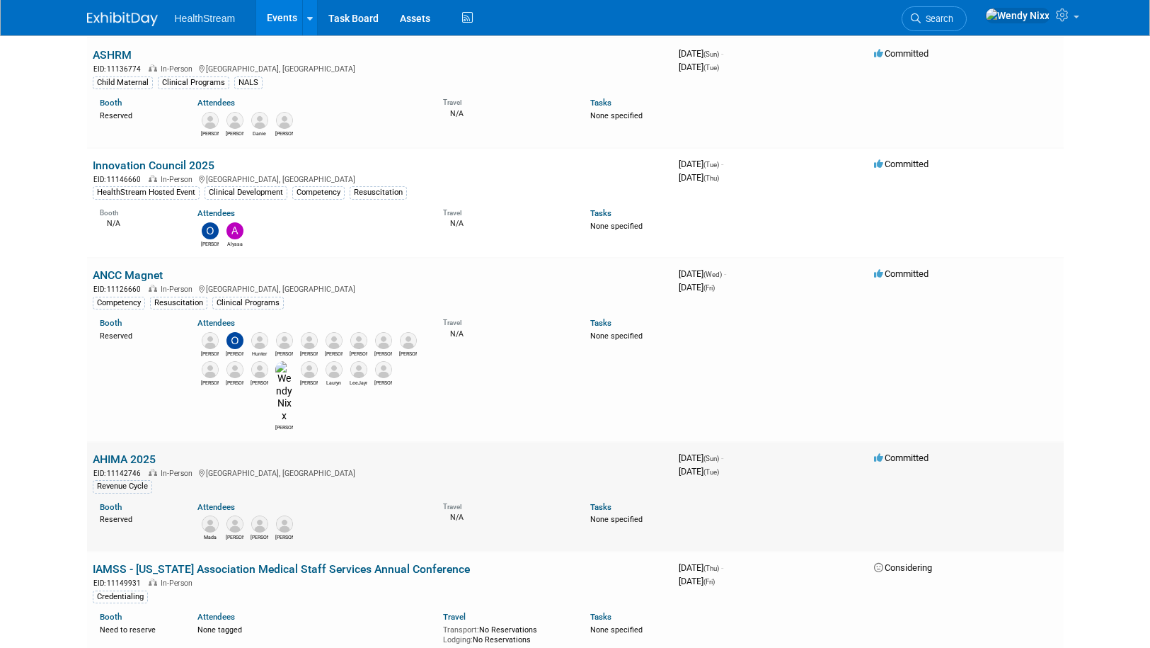
scroll to position [425, 0]
click at [132, 450] on link "AHIMA 2025" at bounding box center [124, 456] width 63 height 13
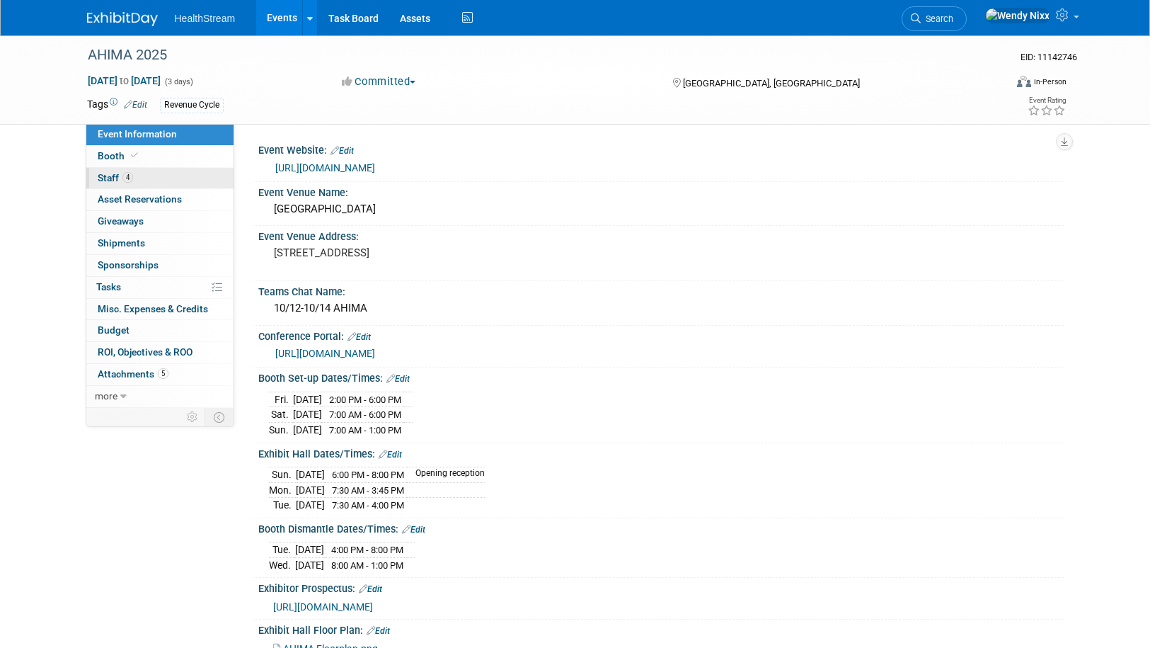
click at [110, 175] on span "Staff 4" at bounding box center [115, 177] width 35 height 11
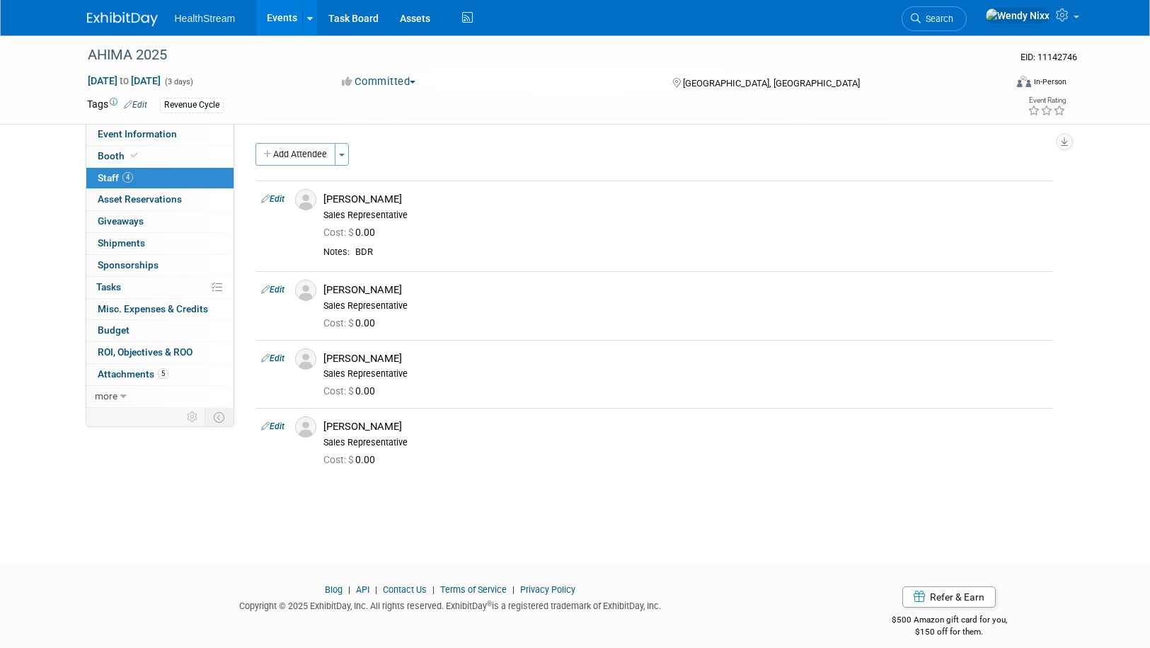
click at [282, 11] on link "Events" at bounding box center [282, 17] width 52 height 35
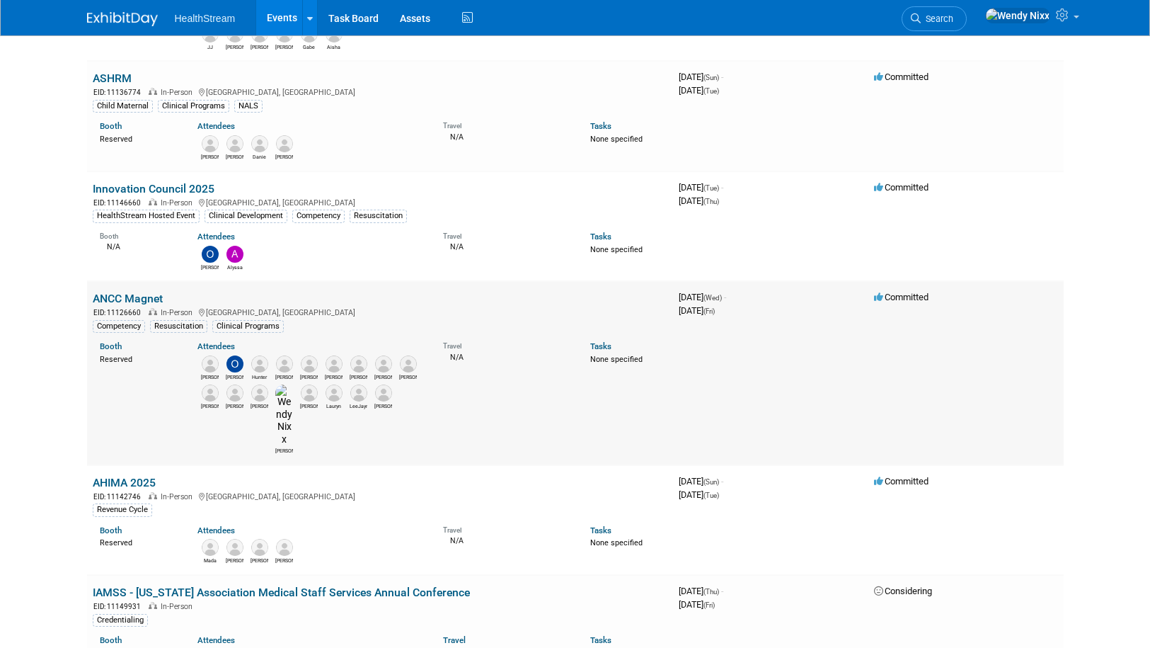
scroll to position [425, 0]
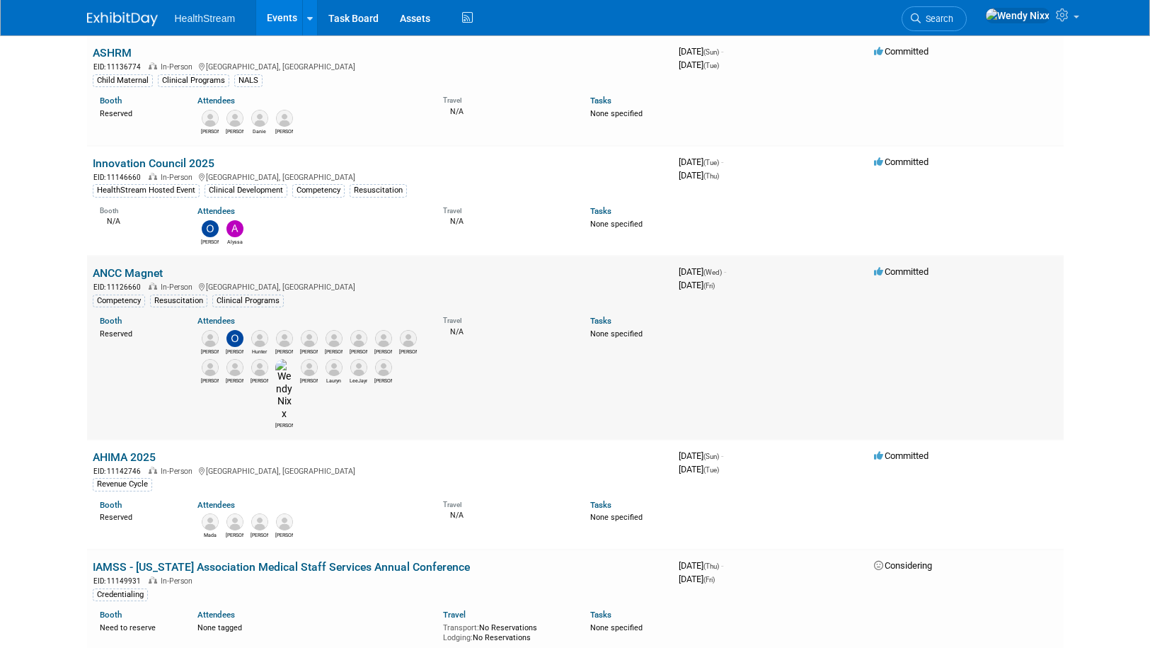
click at [125, 266] on link "ANCC Magnet" at bounding box center [128, 272] width 70 height 13
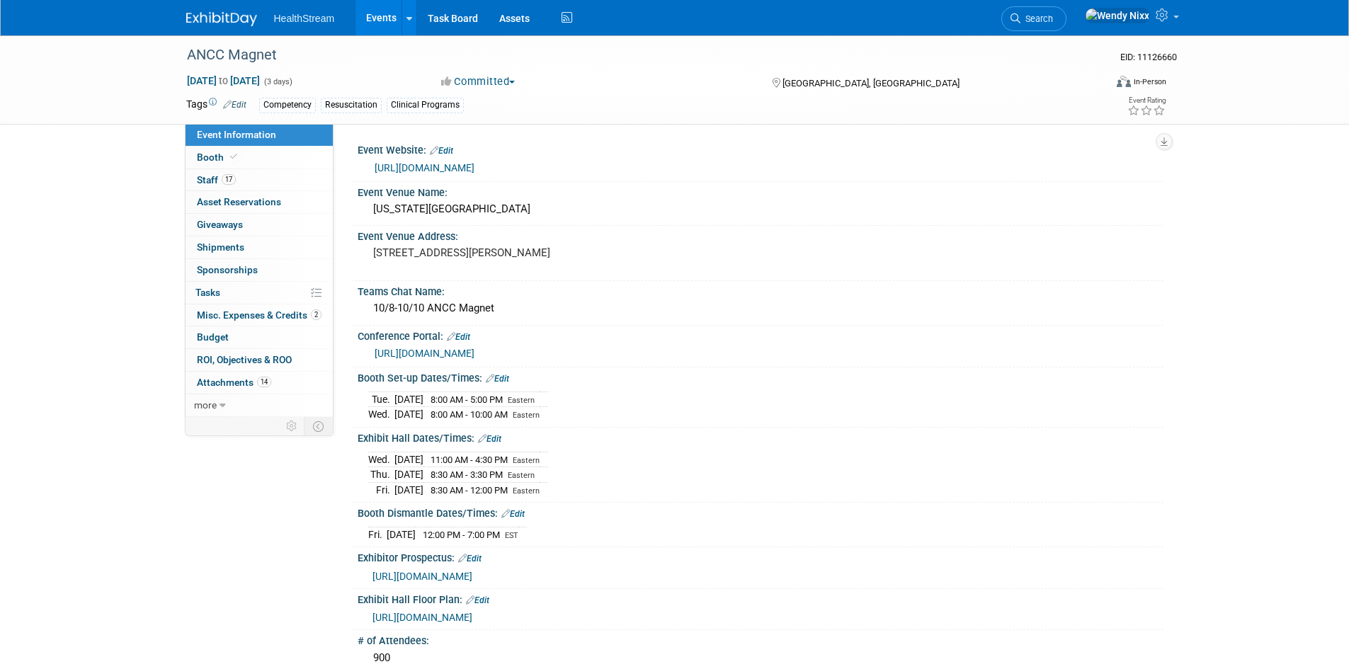
click at [379, 17] on link "Events" at bounding box center [381, 17] width 52 height 35
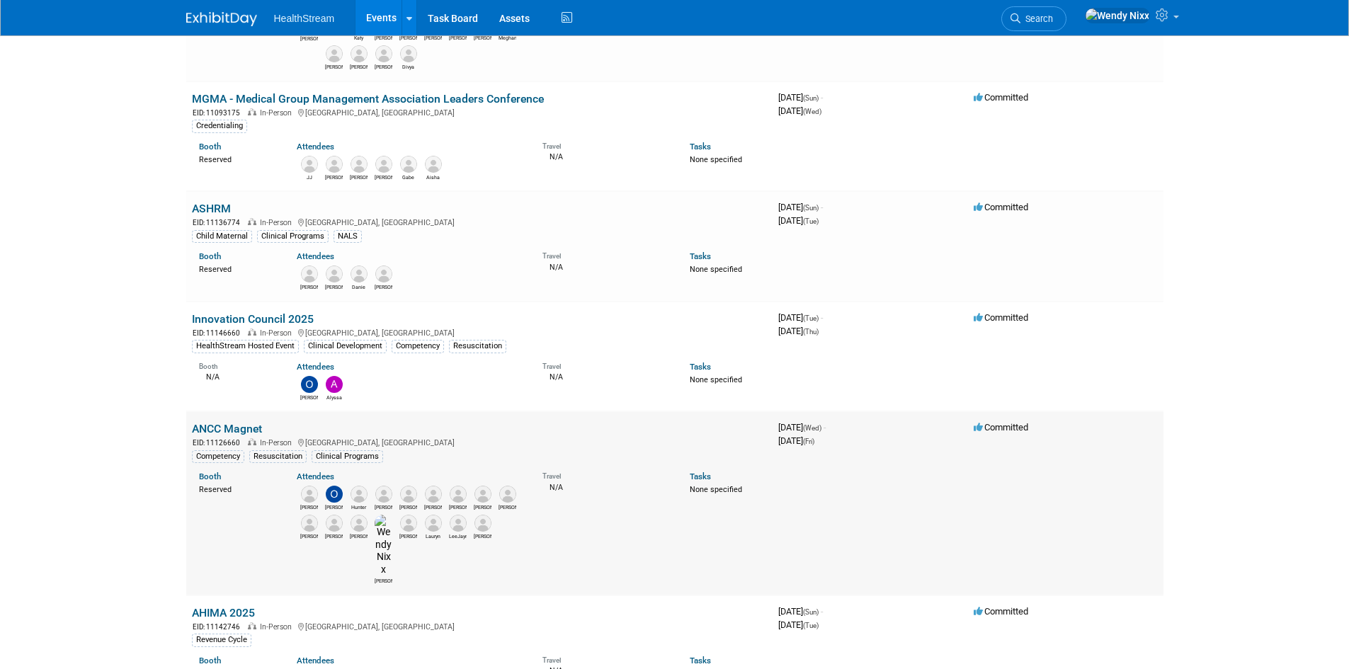
scroll to position [283, 0]
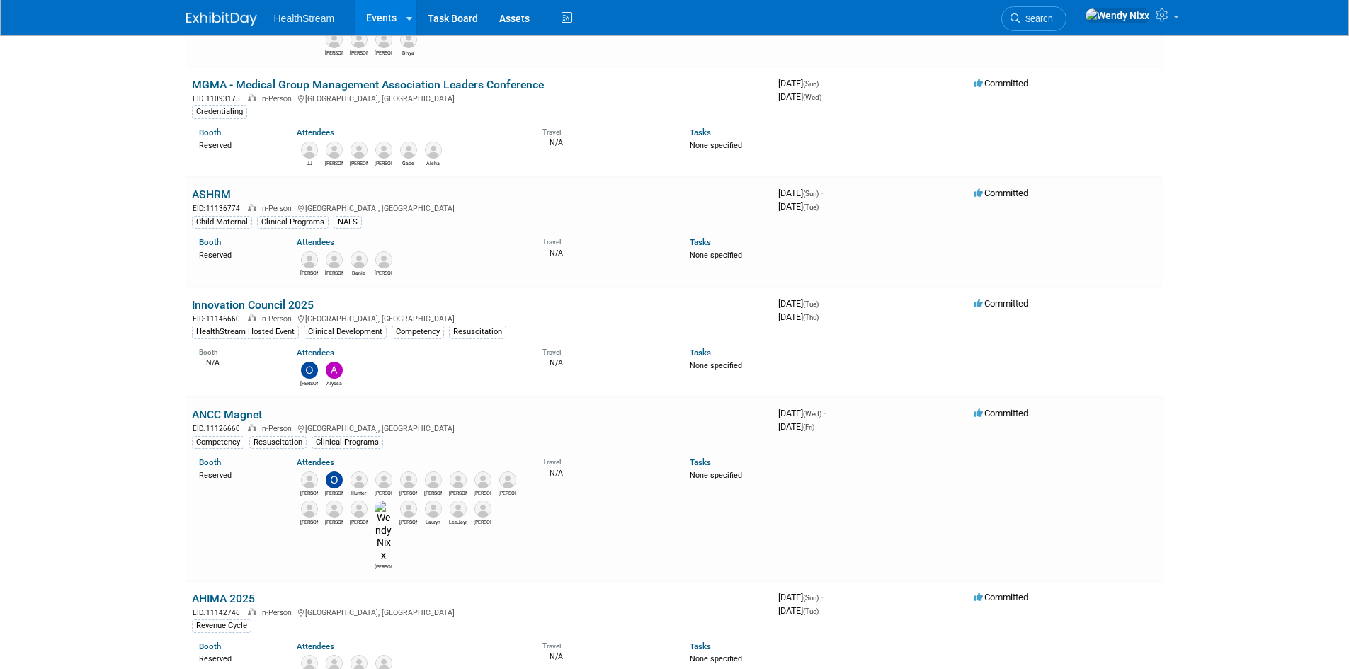
click at [231, 592] on link "AHIMA 2025" at bounding box center [223, 598] width 63 height 13
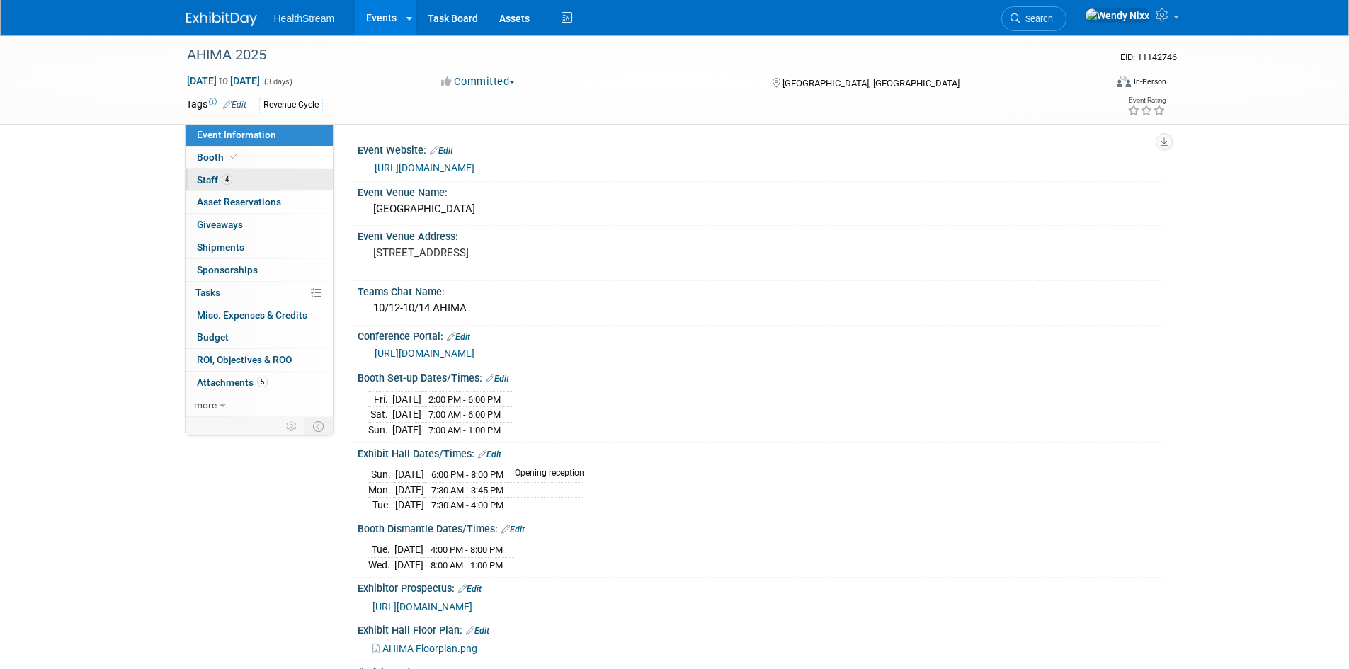
click at [203, 176] on span "Staff 4" at bounding box center [214, 179] width 35 height 11
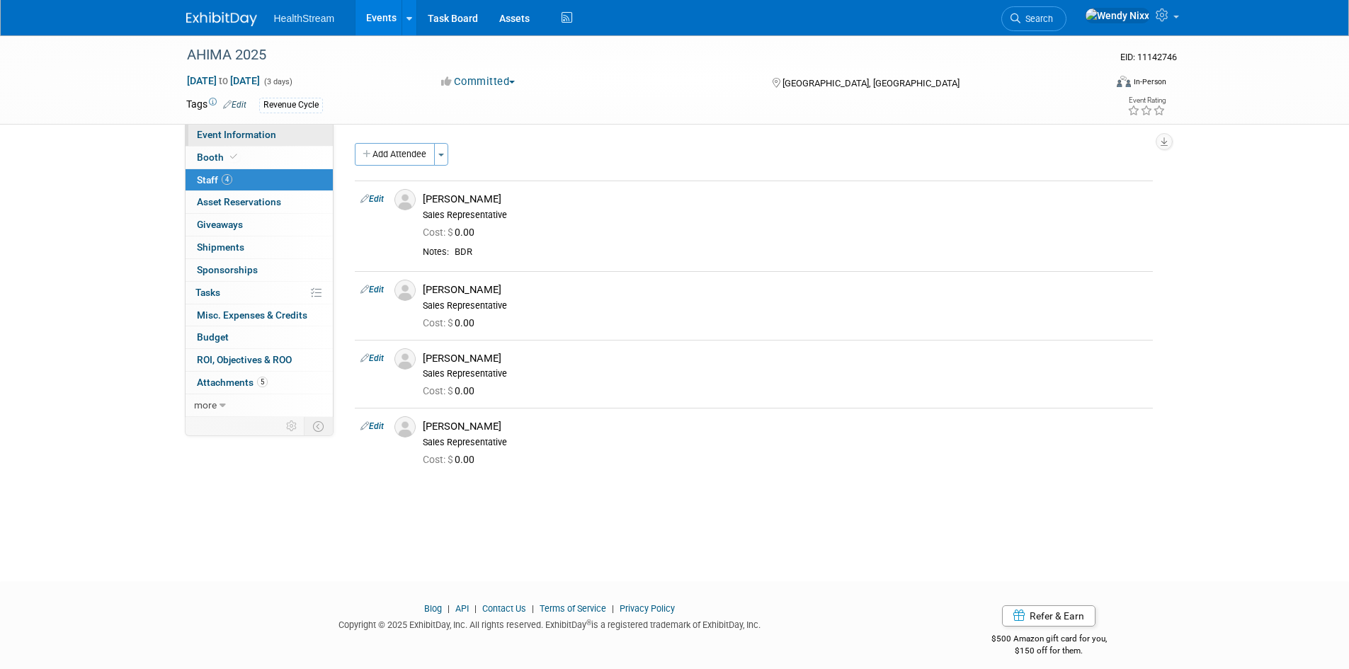
click at [249, 135] on span "Event Information" at bounding box center [236, 134] width 79 height 11
